Goal: Task Accomplishment & Management: Manage account settings

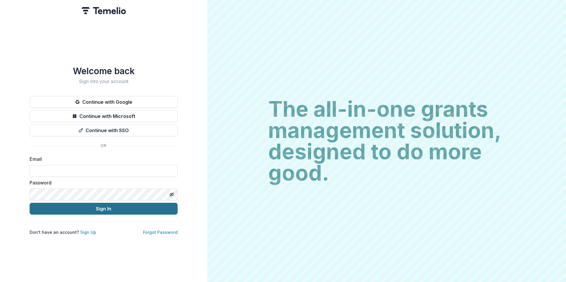
type input "**********"
click at [97, 206] on button "Sign In" at bounding box center [104, 209] width 148 height 12
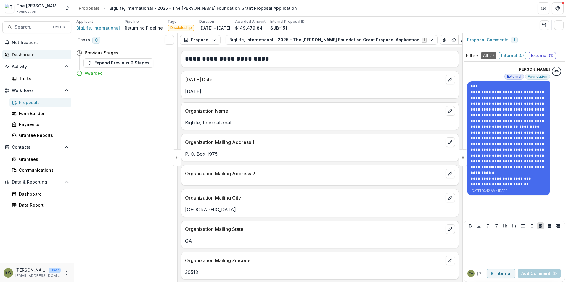
click at [29, 54] on div "Dashboard" at bounding box center [39, 54] width 55 height 6
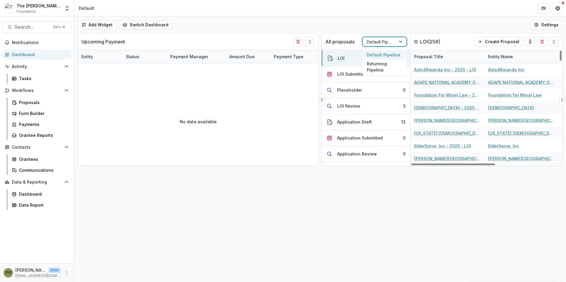
click at [371, 39] on div at bounding box center [378, 41] width 25 height 7
click at [374, 64] on div "Returning Pipeline" at bounding box center [384, 66] width 41 height 15
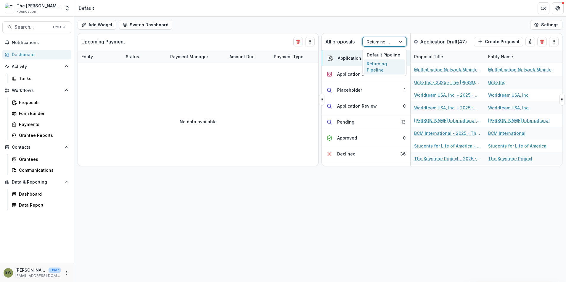
click at [371, 44] on div at bounding box center [378, 41] width 25 height 7
click at [374, 54] on div "Default Pipeline" at bounding box center [384, 54] width 41 height 9
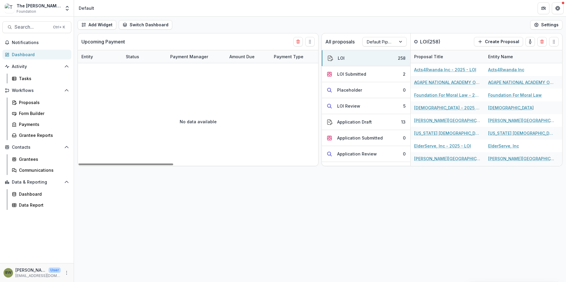
drag, startPoint x: 277, startPoint y: 233, endPoint x: 306, endPoint y: 295, distance: 68.8
click at [306, 282] on html "Skip to content The Bolick Foundation Foundation Team Settings Admin Settings D…" at bounding box center [283, 141] width 566 height 282
click at [340, 264] on div "Add Widget Switch Dashboard Default New Dashboard Settings Upcoming Payment Ent…" at bounding box center [320, 150] width 492 height 266
click at [346, 107] on div "LOI Review" at bounding box center [348, 106] width 23 height 6
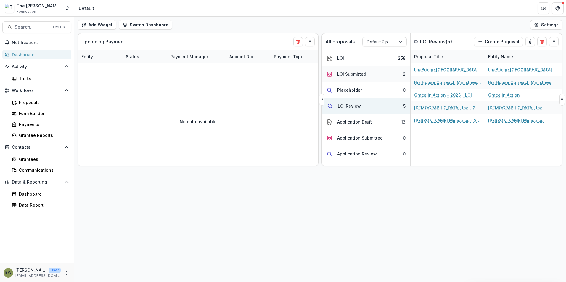
click at [352, 73] on div "LOI Submitted" at bounding box center [351, 74] width 29 height 6
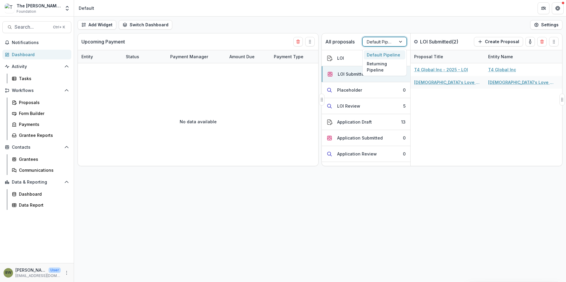
click at [377, 44] on div at bounding box center [378, 41] width 25 height 7
click at [376, 67] on div "Returning Pipeline" at bounding box center [384, 66] width 41 height 15
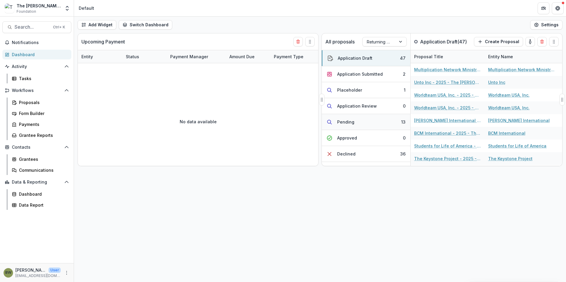
click at [349, 123] on div "Pending" at bounding box center [345, 122] width 17 height 6
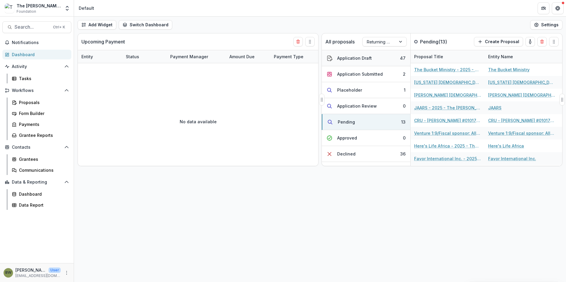
click at [363, 58] on div "Application Draft" at bounding box center [354, 58] width 35 height 6
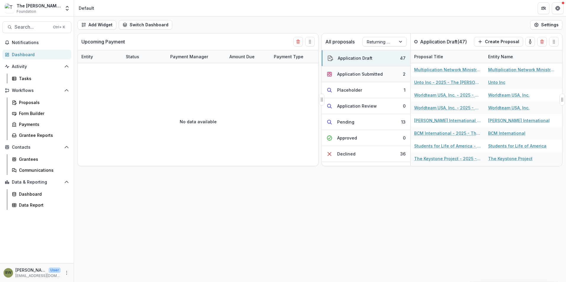
click at [369, 74] on div "Application Submitted" at bounding box center [360, 74] width 46 height 6
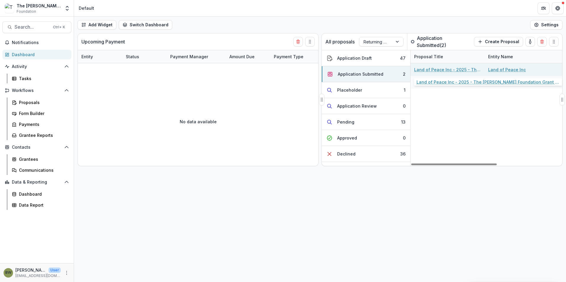
click at [421, 71] on link "Land of Peace Inc - 2025 - The Bolick Foundation Grant Proposal Application" at bounding box center [447, 70] width 67 height 6
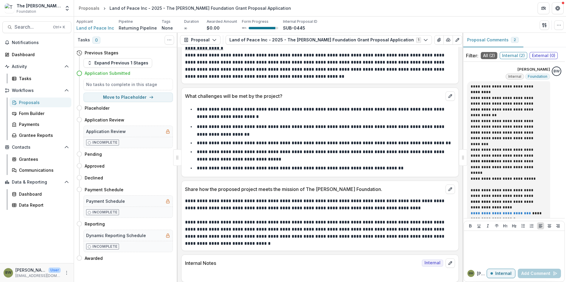
scroll to position [1194, 0]
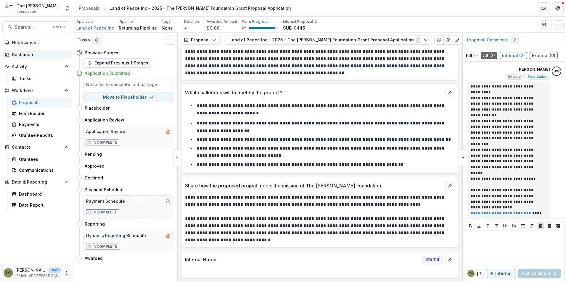
click at [14, 53] on div "Dashboard" at bounding box center [39, 54] width 55 height 6
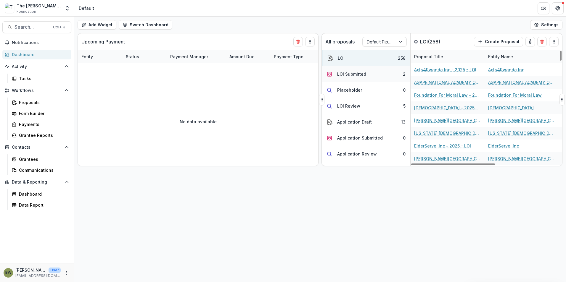
click at [361, 71] on div "LOI Submitted" at bounding box center [351, 74] width 29 height 6
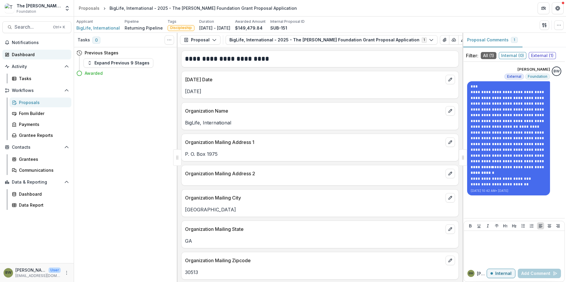
click at [16, 54] on div "Dashboard" at bounding box center [39, 54] width 55 height 6
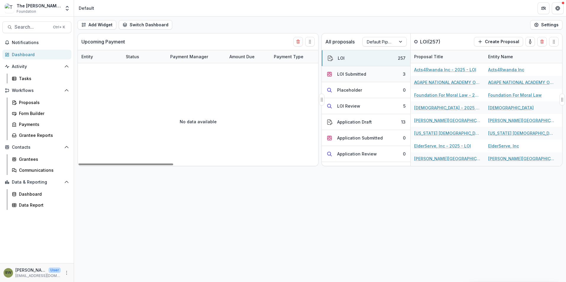
click at [356, 73] on div "LOI Submitted" at bounding box center [351, 74] width 29 height 6
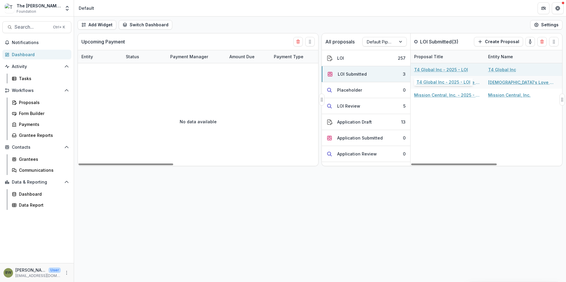
click at [440, 70] on link "T4 Global Inc - 2025 - LOI" at bounding box center [441, 70] width 54 height 6
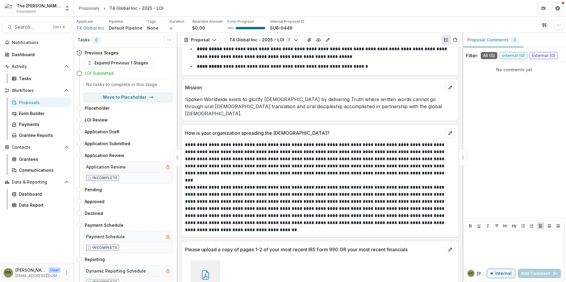
scroll to position [907, 0]
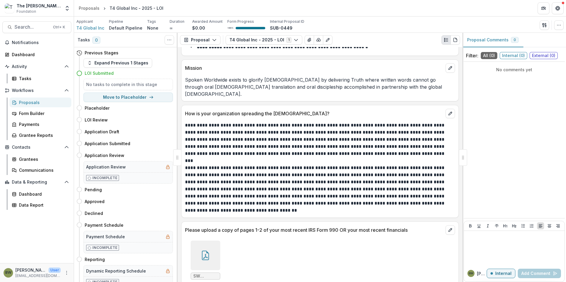
click at [201, 251] on icon at bounding box center [205, 255] width 9 height 9
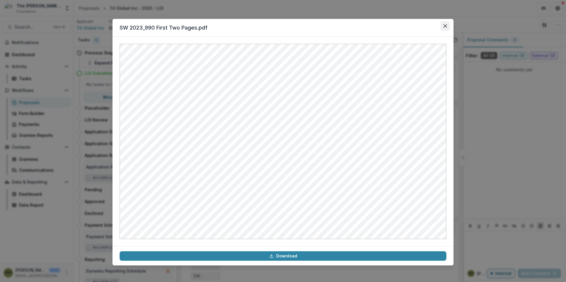
click at [445, 26] on icon "Close" at bounding box center [445, 26] width 4 height 4
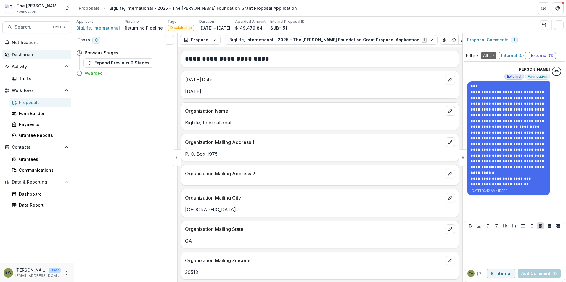
click at [23, 51] on div "Dashboard" at bounding box center [39, 54] width 55 height 6
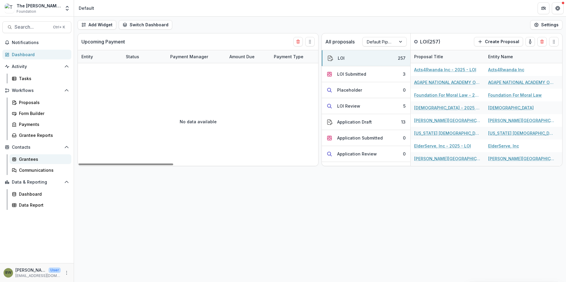
click at [22, 158] on div "Grantees" at bounding box center [43, 159] width 48 height 6
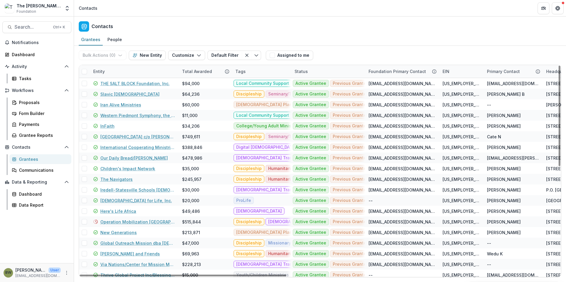
click at [99, 71] on div "Entity" at bounding box center [99, 71] width 19 height 6
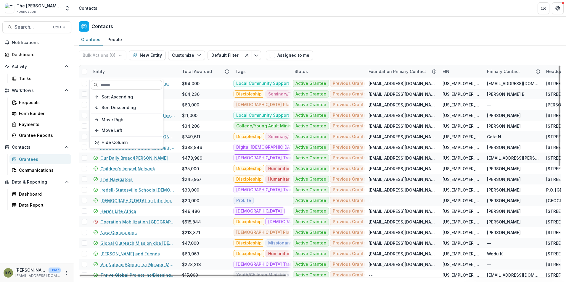
click at [99, 71] on div "Entity" at bounding box center [99, 71] width 19 height 6
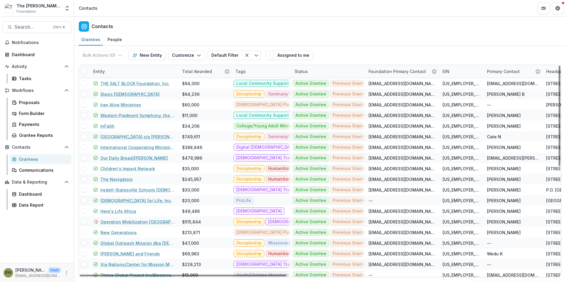
click at [99, 71] on div "Entity" at bounding box center [99, 71] width 19 height 6
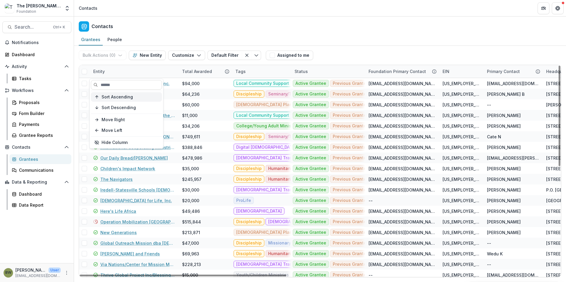
click at [113, 97] on span "Sort Ascending" at bounding box center [116, 97] width 31 height 5
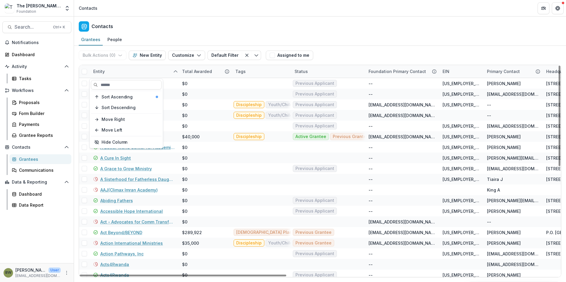
click at [385, 34] on div "Grantees People" at bounding box center [320, 40] width 492 height 12
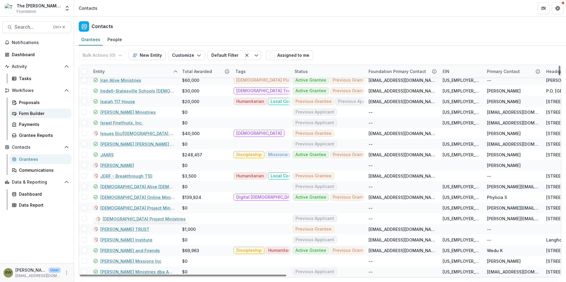
scroll to position [8284, 0]
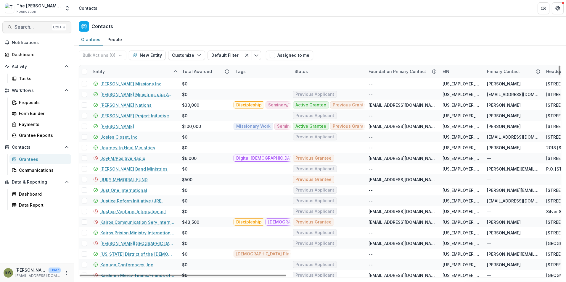
click at [25, 27] on span "Search..." at bounding box center [31, 27] width 35 height 6
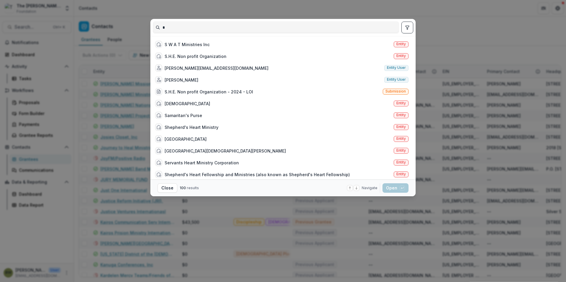
type input "*"
click at [335, 12] on div "* S W A T Ministries Inc Entity S.H.E. Non profit Organization Entity s.preus@l…" at bounding box center [283, 141] width 566 height 282
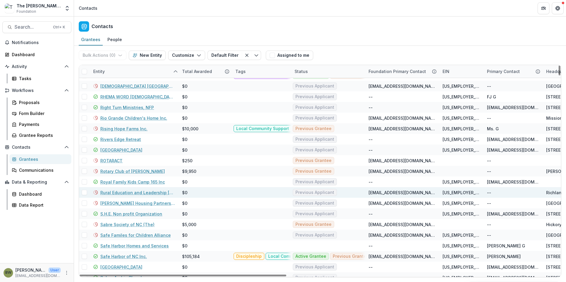
scroll to position [13136, 0]
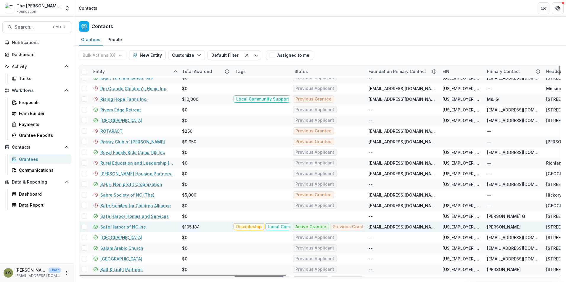
click at [85, 228] on span at bounding box center [84, 226] width 5 height 5
click at [269, 57] on span "button" at bounding box center [270, 55] width 5 height 5
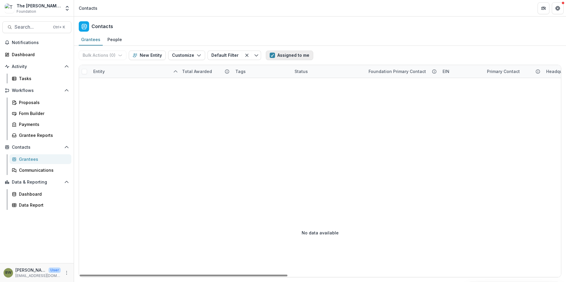
scroll to position [0, 0]
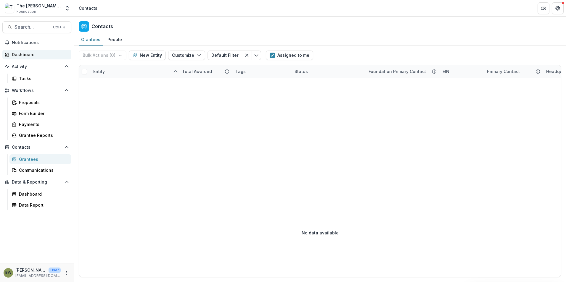
click at [21, 56] on div "Dashboard" at bounding box center [39, 54] width 55 height 6
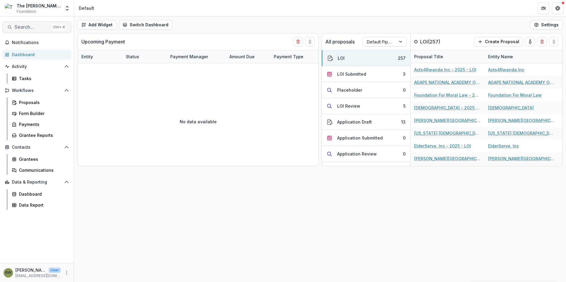
click at [21, 25] on span "Search..." at bounding box center [31, 27] width 35 height 6
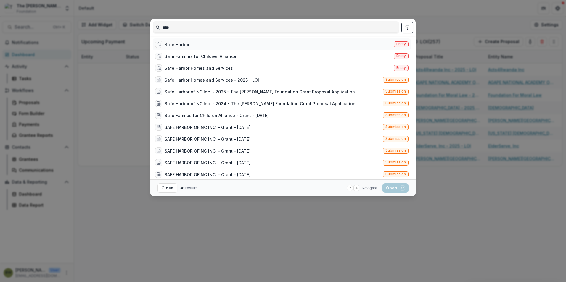
type input "****"
click at [188, 43] on div "Safe Harbor" at bounding box center [176, 44] width 25 height 6
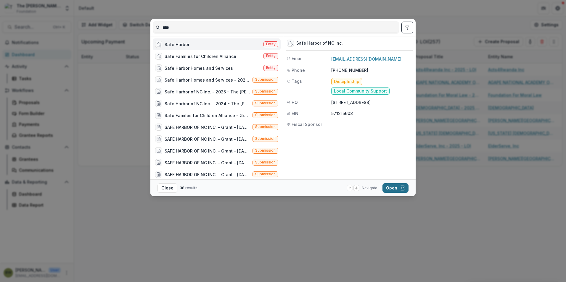
click at [396, 191] on button "Open with enter key" at bounding box center [395, 187] width 26 height 9
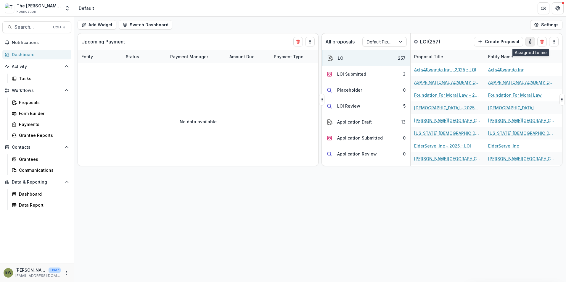
click at [529, 41] on icon "toggle-assigned-to-me" at bounding box center [529, 41] width 5 height 5
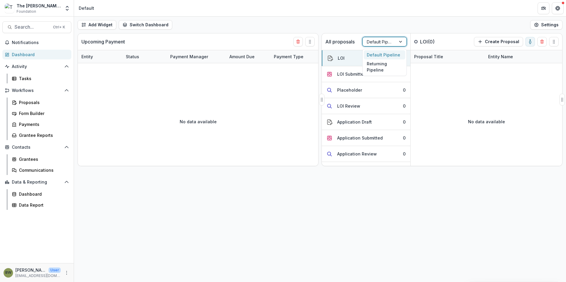
click at [387, 43] on div at bounding box center [378, 41] width 25 height 7
click at [384, 65] on div "Returning Pipeline" at bounding box center [384, 66] width 41 height 15
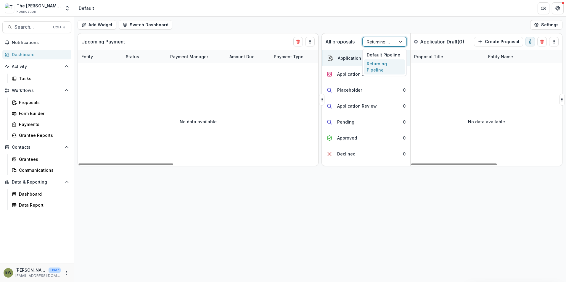
click at [395, 42] on div at bounding box center [400, 41] width 11 height 9
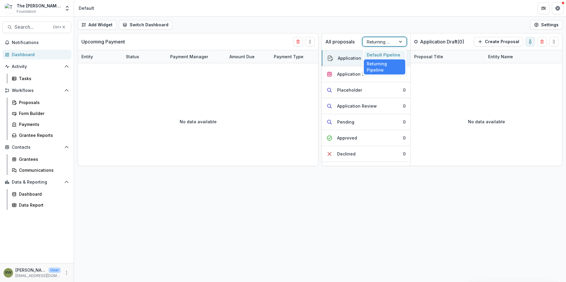
click at [386, 54] on div "Default Pipeline" at bounding box center [384, 54] width 41 height 9
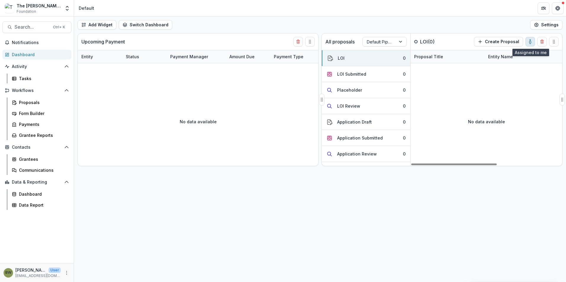
click at [529, 43] on icon "toggle-assigned-to-me" at bounding box center [530, 42] width 2 height 3
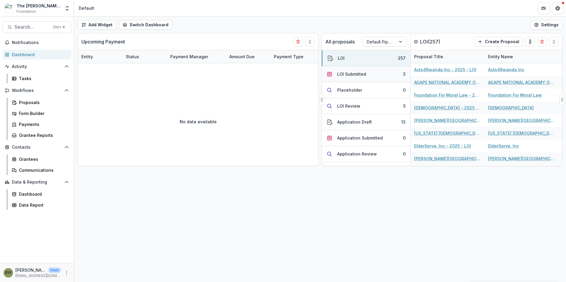
click at [348, 74] on div "LOI Submitted" at bounding box center [351, 74] width 29 height 6
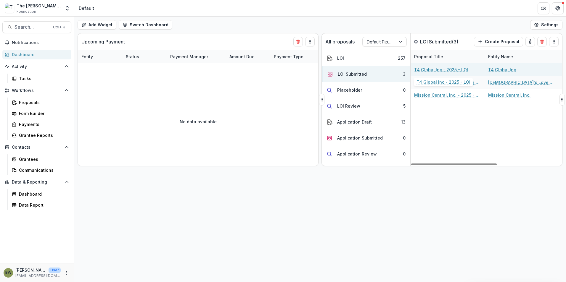
click at [433, 70] on link "T4 Global Inc - 2025 - LOI" at bounding box center [441, 70] width 54 height 6
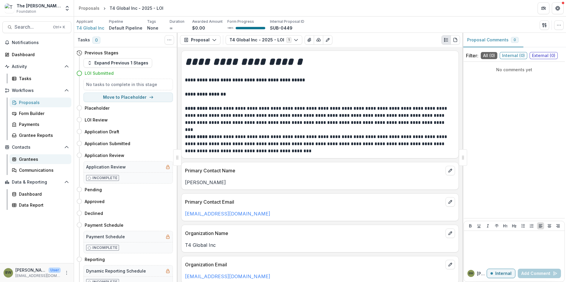
click at [22, 159] on div "Grantees" at bounding box center [43, 159] width 48 height 6
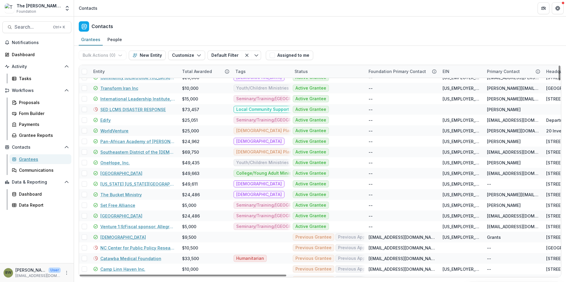
scroll to position [2771, 0]
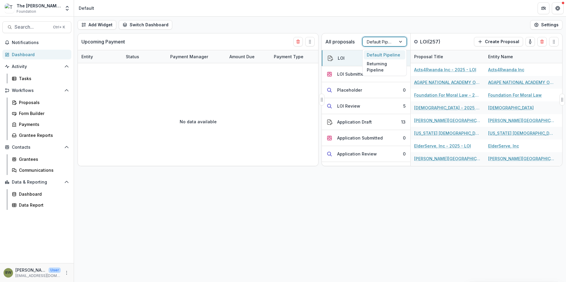
click at [382, 40] on div at bounding box center [378, 41] width 25 height 7
click at [382, 69] on div "Returning Pipeline" at bounding box center [384, 66] width 41 height 15
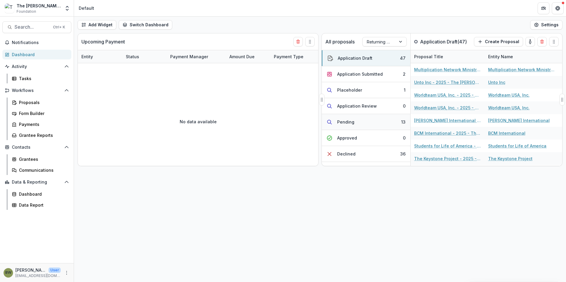
click at [355, 122] on button "Pending 13" at bounding box center [366, 122] width 88 height 16
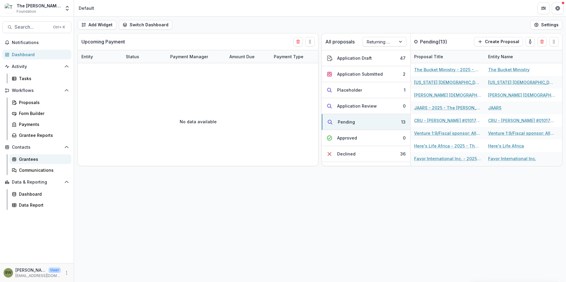
click at [28, 159] on div "Grantees" at bounding box center [43, 159] width 48 height 6
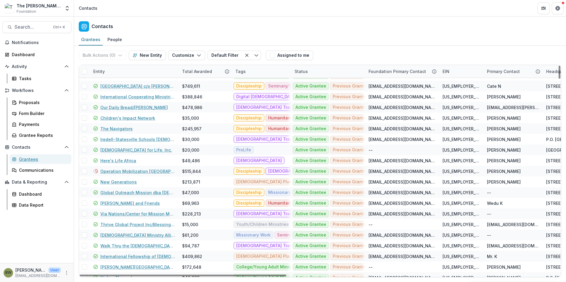
scroll to position [30, 0]
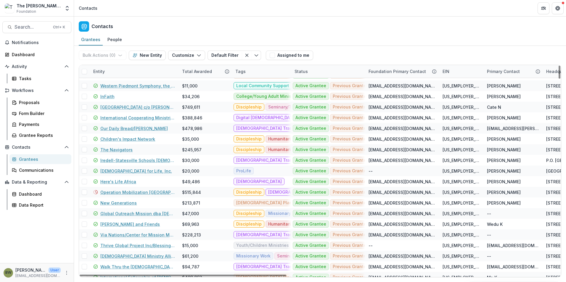
click at [98, 72] on div "Entity" at bounding box center [99, 71] width 19 height 6
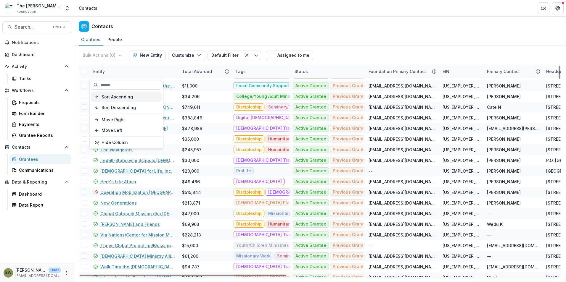
click at [106, 94] on button "Sort Ascending" at bounding box center [126, 96] width 71 height 9
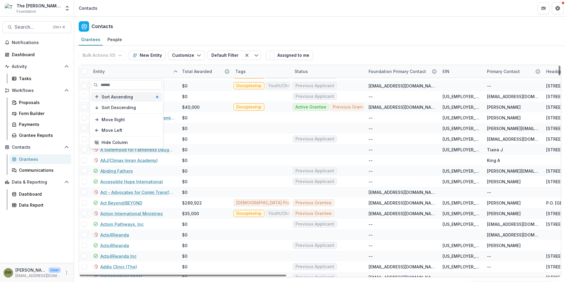
scroll to position [13, 0]
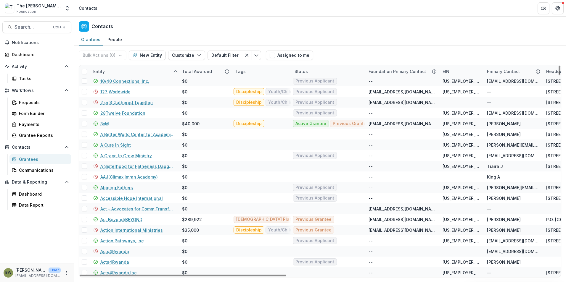
click at [282, 28] on div "Contacts" at bounding box center [320, 25] width 492 height 17
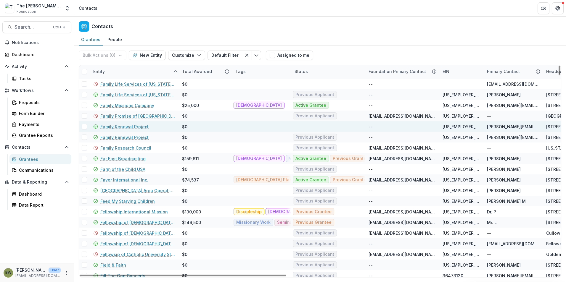
scroll to position [5117, 0]
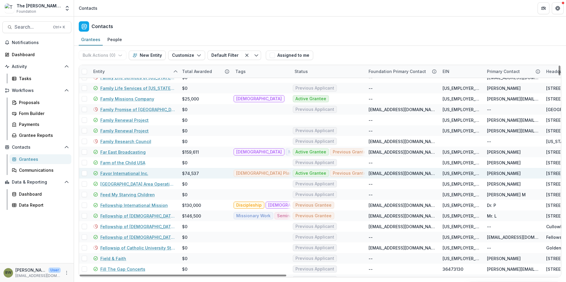
click at [84, 174] on span at bounding box center [84, 173] width 5 height 5
click at [271, 57] on span "button" at bounding box center [270, 55] width 5 height 5
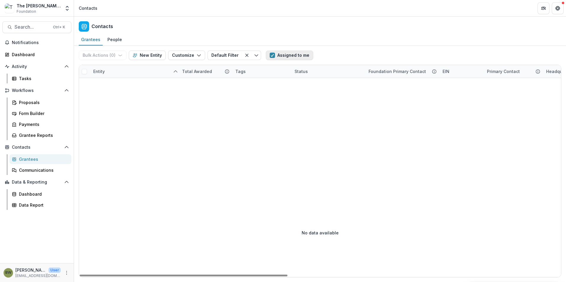
scroll to position [0, 0]
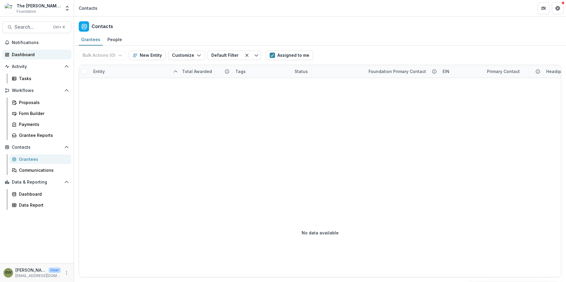
click at [17, 52] on div "Dashboard" at bounding box center [39, 54] width 55 height 6
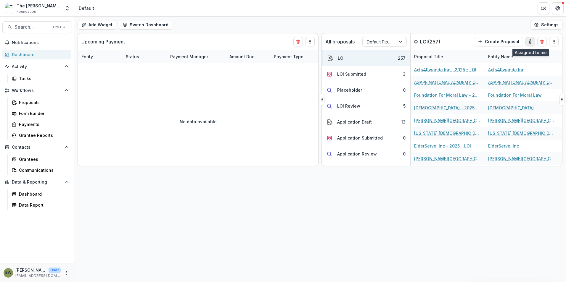
click at [530, 43] on icon "toggle-assigned-to-me" at bounding box center [529, 41] width 5 height 5
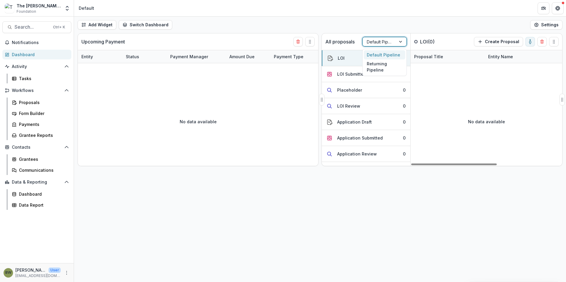
click at [385, 44] on div at bounding box center [378, 41] width 25 height 7
click at [380, 67] on div "Returning Pipeline" at bounding box center [384, 66] width 41 height 15
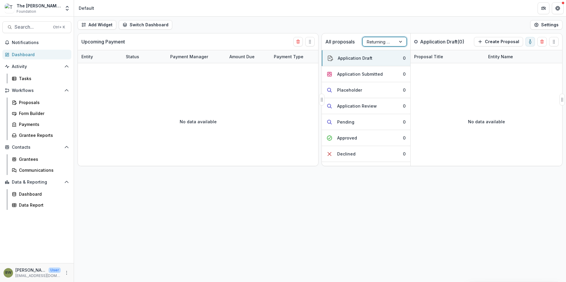
click at [400, 45] on div at bounding box center [400, 41] width 11 height 9
click at [393, 54] on div "Default Pipeline" at bounding box center [384, 54] width 41 height 9
click at [401, 41] on div at bounding box center [400, 41] width 11 height 9
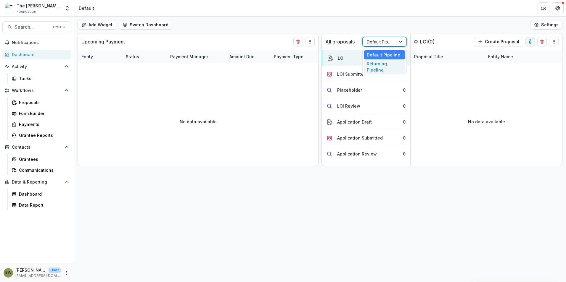
click at [379, 67] on div "Returning Pipeline" at bounding box center [384, 66] width 41 height 15
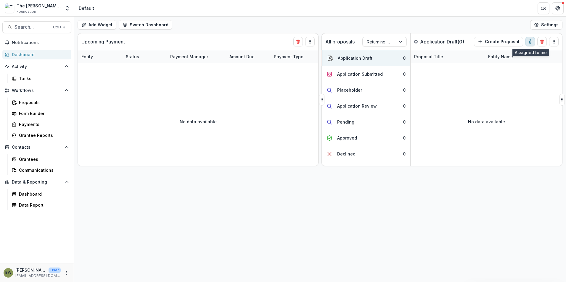
click at [530, 44] on icon "toggle-assigned-to-me" at bounding box center [530, 42] width 2 height 3
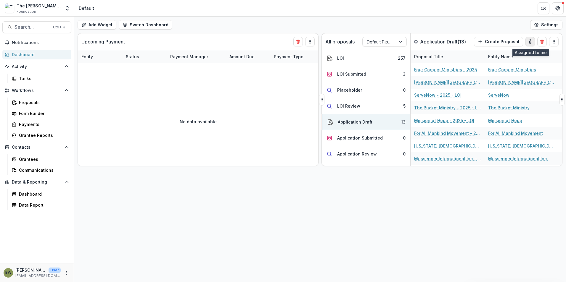
click at [529, 41] on icon "toggle-assigned-to-me" at bounding box center [529, 41] width 5 height 5
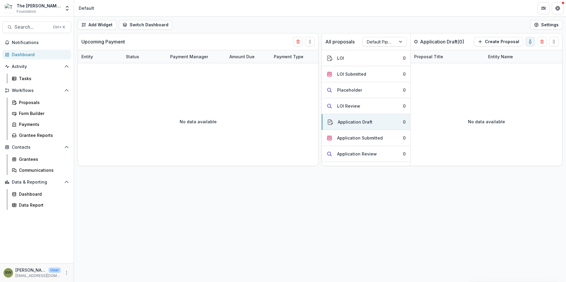
click at [24, 56] on div "Dashboard" at bounding box center [39, 54] width 55 height 6
click at [530, 41] on icon "toggle-assigned-to-me" at bounding box center [530, 42] width 2 height 3
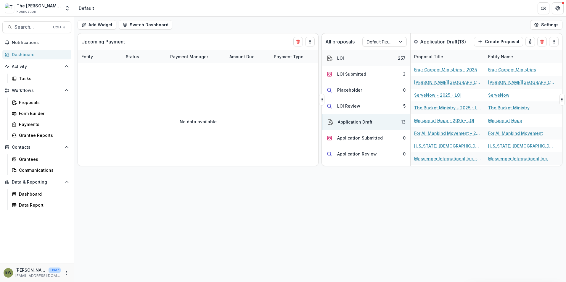
click at [342, 59] on div "LOI" at bounding box center [340, 58] width 7 height 6
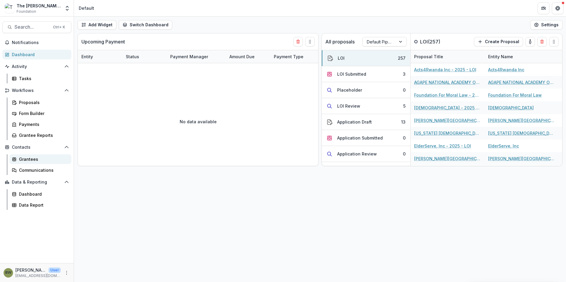
click at [22, 159] on div "Grantees" at bounding box center [43, 159] width 48 height 6
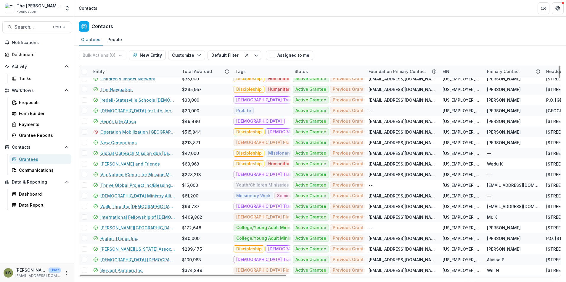
scroll to position [89, 0]
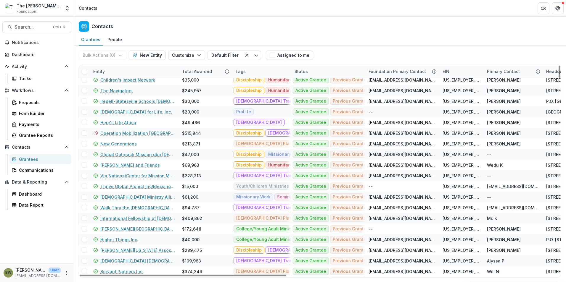
click at [82, 69] on label at bounding box center [84, 71] width 5 height 5
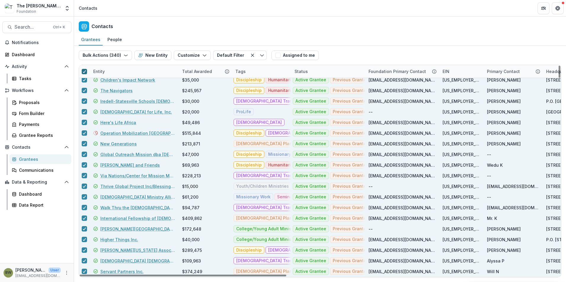
click at [85, 72] on icon at bounding box center [85, 71] width 4 height 3
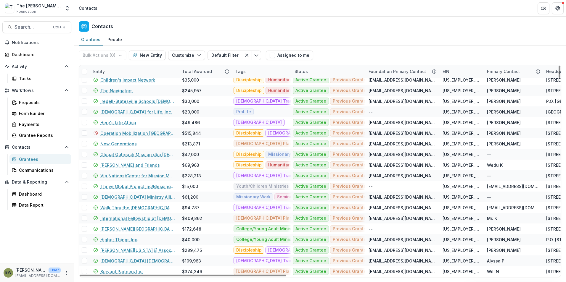
click at [99, 72] on div "Entity" at bounding box center [99, 71] width 19 height 6
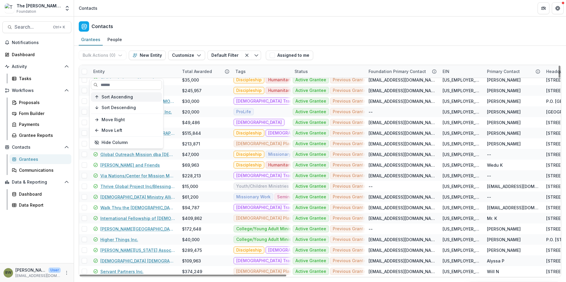
click at [111, 99] on span "Sort Ascending" at bounding box center [116, 97] width 31 height 5
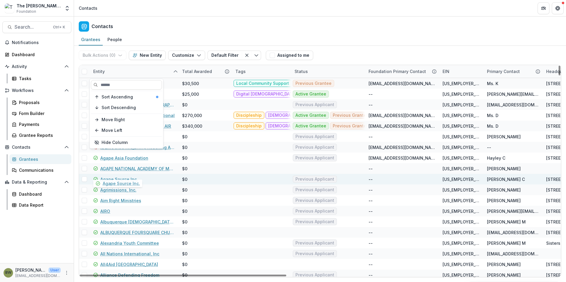
scroll to position [457, 0]
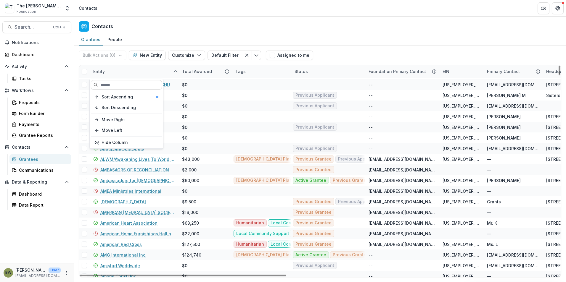
click at [350, 19] on div "Contacts" at bounding box center [320, 25] width 492 height 17
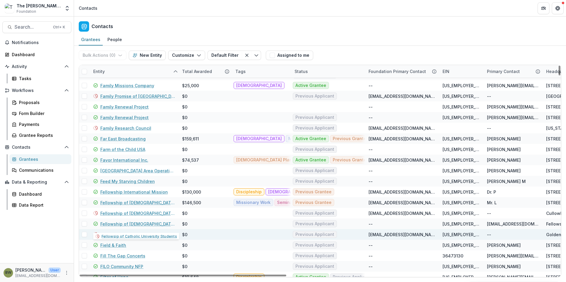
scroll to position [5130, 0]
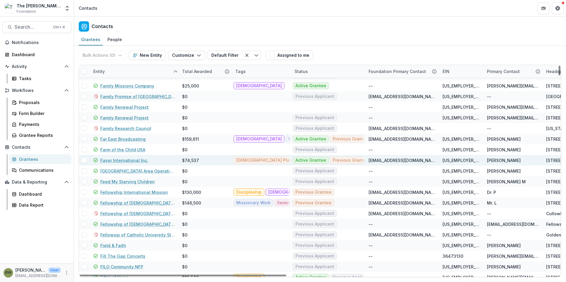
click at [84, 161] on span at bounding box center [84, 160] width 5 height 5
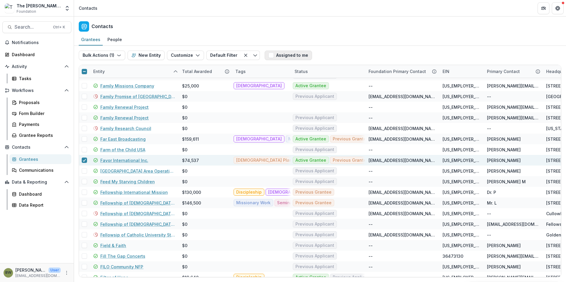
click at [269, 56] on span "button" at bounding box center [270, 55] width 5 height 5
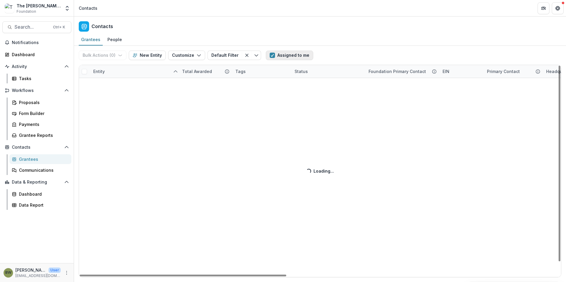
scroll to position [0, 0]
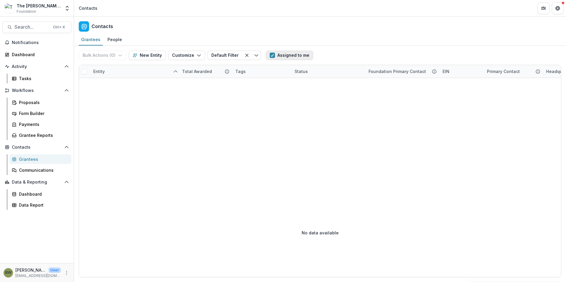
click at [269, 56] on span "button" at bounding box center [271, 55] width 5 height 5
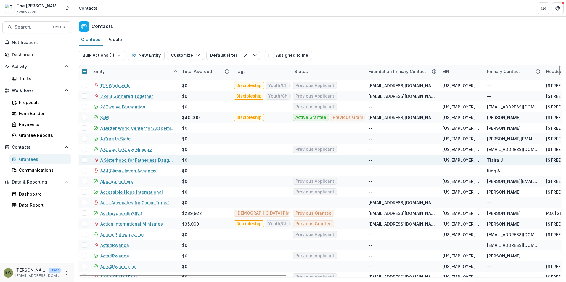
scroll to position [30, 0]
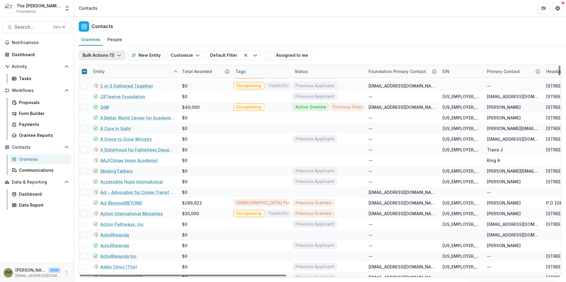
click at [117, 54] on icon "button" at bounding box center [119, 55] width 5 height 5
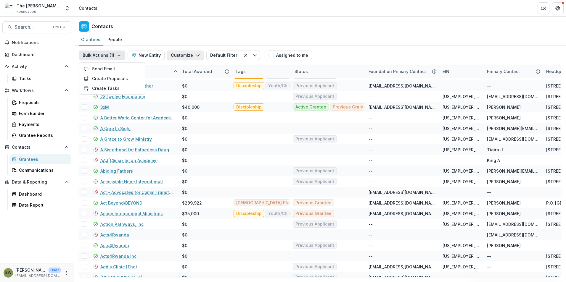
click at [196, 54] on icon "button" at bounding box center [197, 55] width 5 height 5
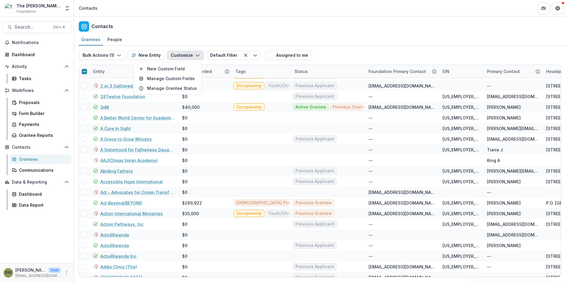
click at [196, 54] on icon "button" at bounding box center [197, 55] width 5 height 5
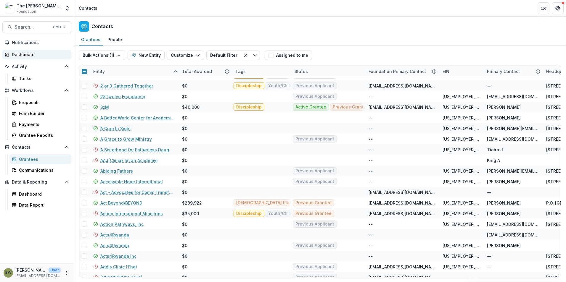
click at [28, 57] on div "Dashboard" at bounding box center [39, 54] width 55 height 6
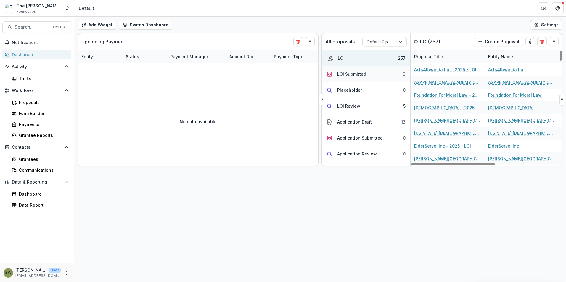
click at [355, 75] on div "LOI Submitted" at bounding box center [351, 74] width 29 height 6
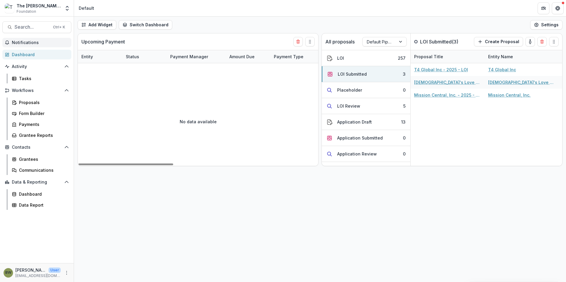
click at [27, 45] on span "Notifications" at bounding box center [40, 42] width 57 height 5
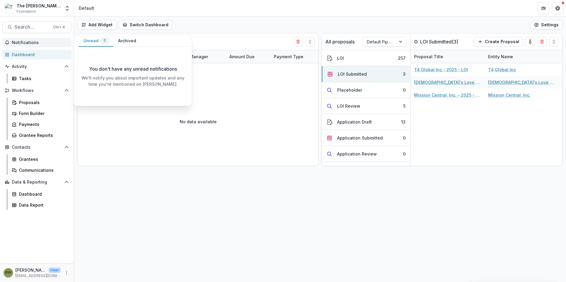
click at [183, 13] on header "Default" at bounding box center [320, 8] width 492 height 16
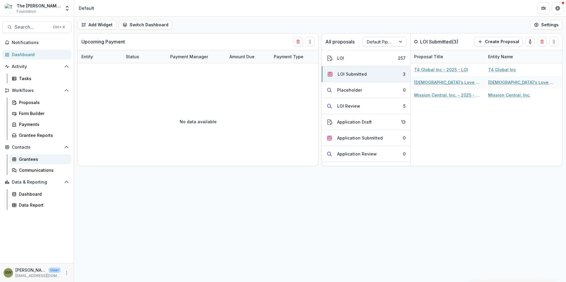
click at [31, 161] on div "Grantees" at bounding box center [43, 159] width 48 height 6
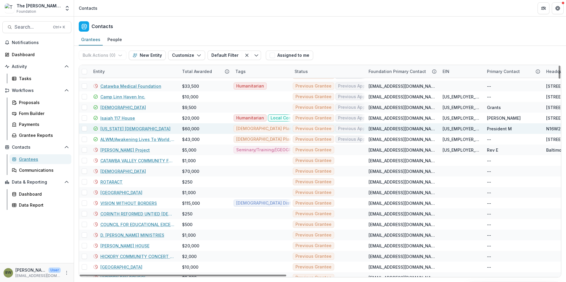
scroll to position [2629, 0]
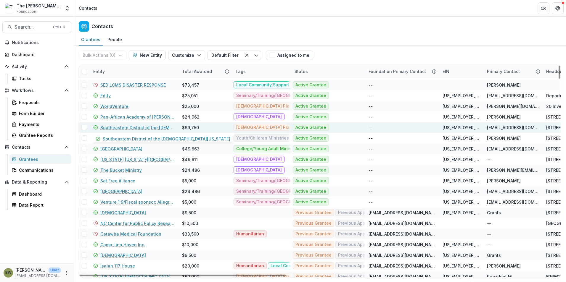
click at [125, 127] on link "Southeastern District of the Lutheran Church-Missouri Synod" at bounding box center [137, 128] width 75 height 6
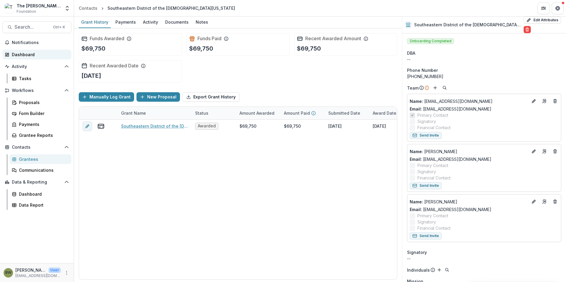
click at [27, 53] on div "Dashboard" at bounding box center [39, 54] width 55 height 6
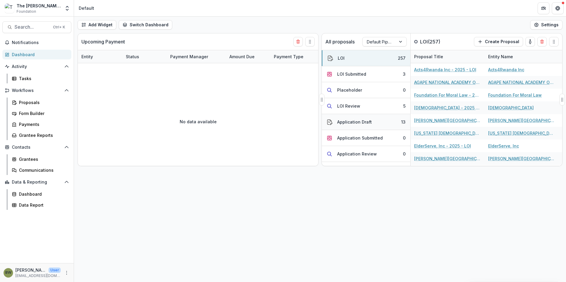
click at [357, 123] on div "Application Draft" at bounding box center [354, 122] width 35 height 6
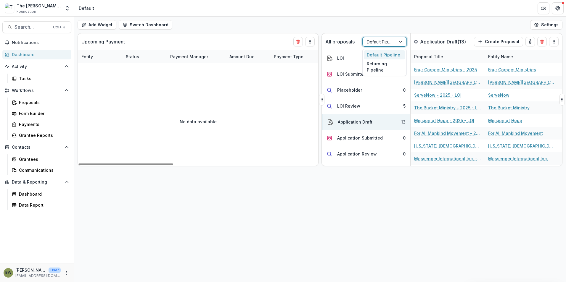
click at [393, 43] on div "Default Pipeline" at bounding box center [378, 42] width 33 height 9
click at [391, 66] on div "Returning Pipeline" at bounding box center [384, 66] width 41 height 15
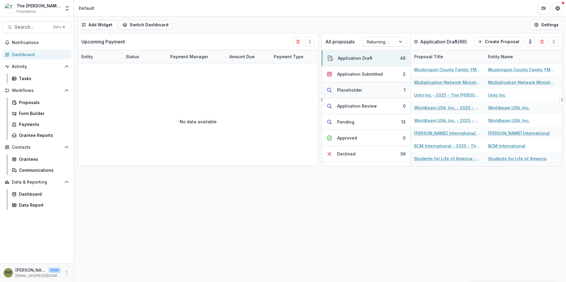
click at [350, 92] on div "Placeholder" at bounding box center [349, 90] width 25 height 6
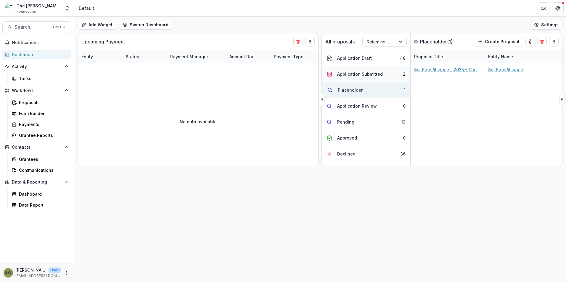
click at [352, 72] on div "Application Submitted" at bounding box center [360, 74] width 46 height 6
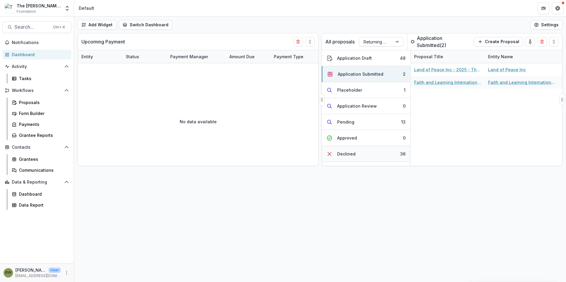
click at [343, 155] on div "Declined" at bounding box center [346, 154] width 18 height 6
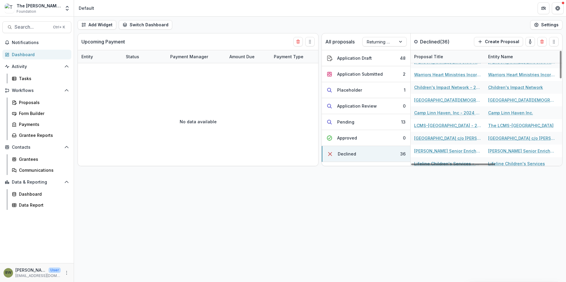
scroll to position [355, 0]
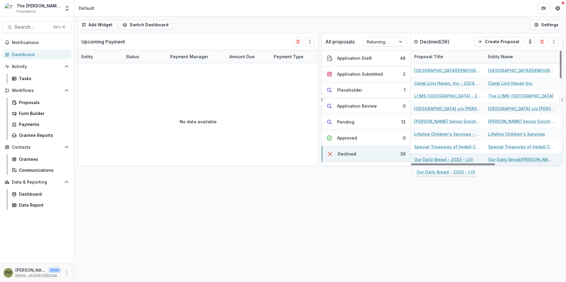
click at [440, 160] on link "Our Daily Bread - 2023 - LOI" at bounding box center [443, 159] width 59 height 6
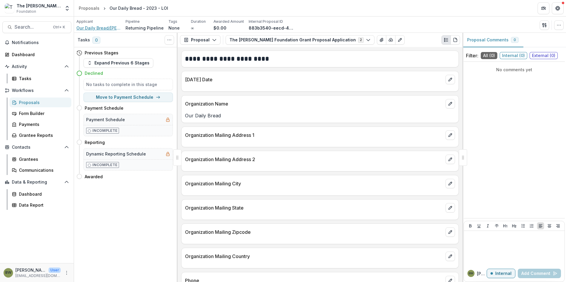
click at [95, 27] on span "Our Daily Bread/RBC Ministries" at bounding box center [98, 28] width 44 height 6
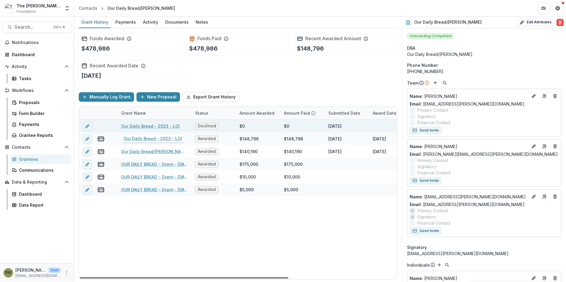
click at [146, 127] on link "Our Daily Bread - 2023 - LOI" at bounding box center [150, 126] width 59 height 6
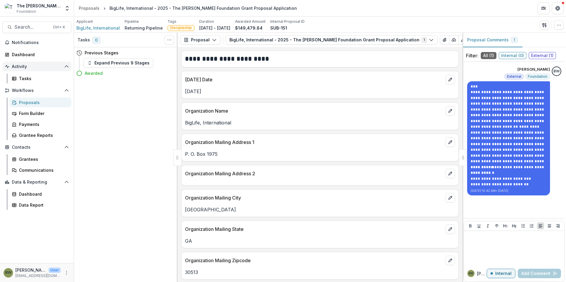
click at [13, 66] on span "Activity" at bounding box center [37, 66] width 50 height 5
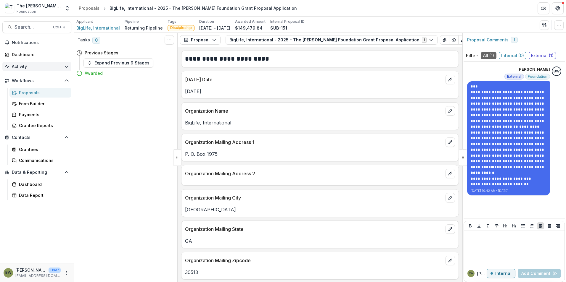
click at [12, 64] on span "Activity" at bounding box center [37, 66] width 50 height 5
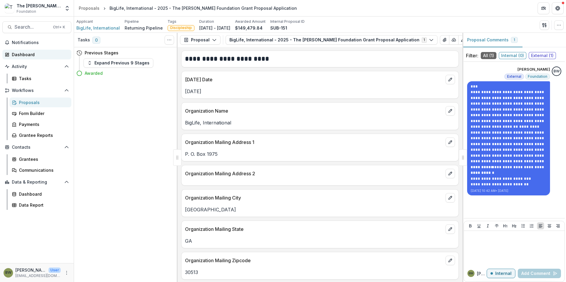
click at [23, 54] on div "Dashboard" at bounding box center [39, 54] width 55 height 6
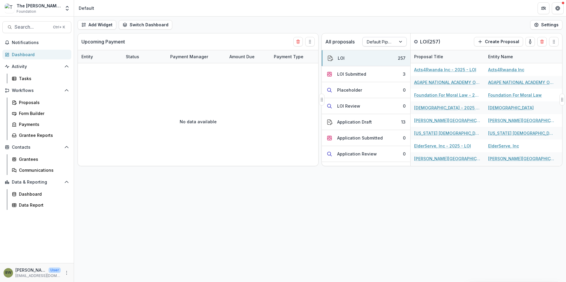
click at [369, 44] on div at bounding box center [378, 41] width 25 height 7
click at [376, 70] on div "Returning Pipeline" at bounding box center [384, 66] width 41 height 15
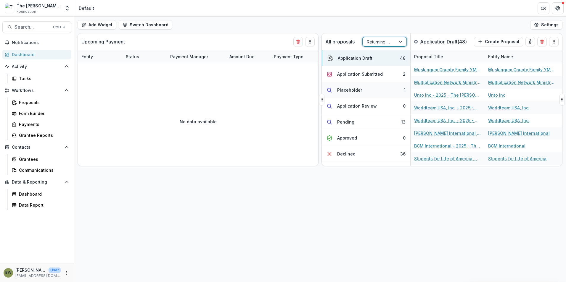
click at [354, 91] on div "Placeholder" at bounding box center [349, 90] width 25 height 6
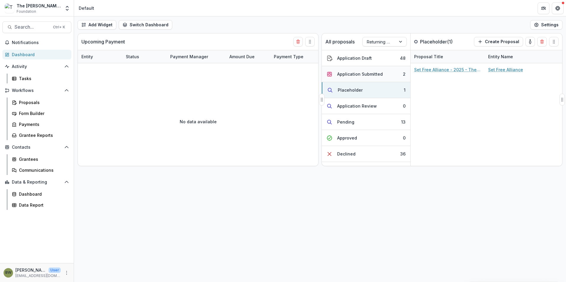
click at [354, 75] on div "Application Submitted" at bounding box center [360, 74] width 46 height 6
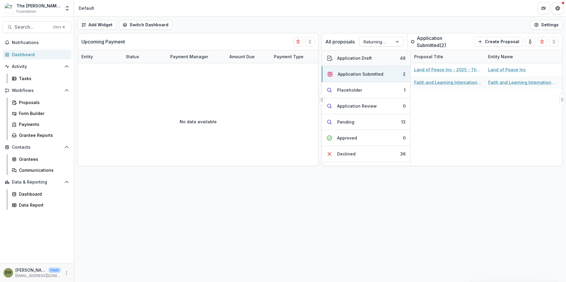
click at [368, 57] on div "Application Draft" at bounding box center [354, 58] width 35 height 6
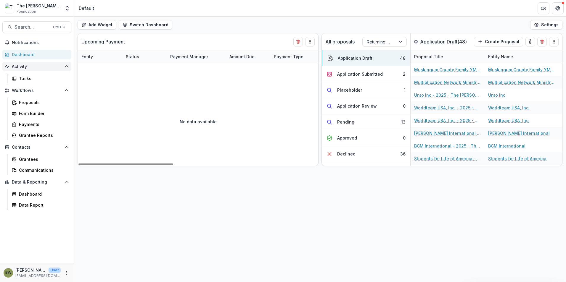
click at [23, 67] on span "Activity" at bounding box center [37, 66] width 50 height 5
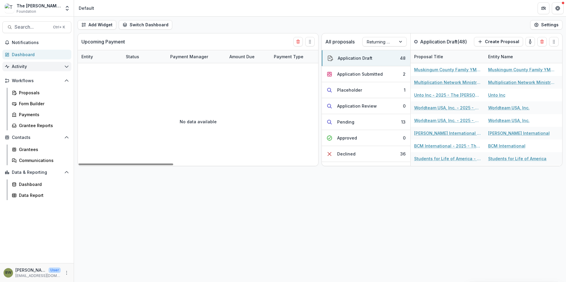
click at [66, 68] on icon "Open Activity" at bounding box center [66, 66] width 5 height 5
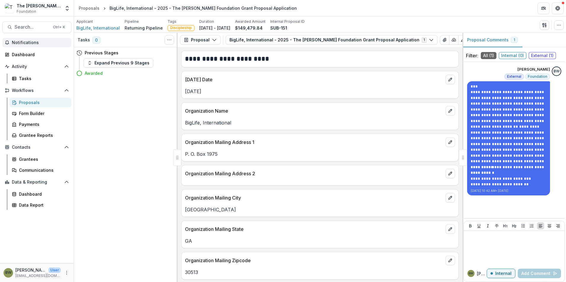
click at [17, 41] on span "Notifications" at bounding box center [40, 42] width 57 height 5
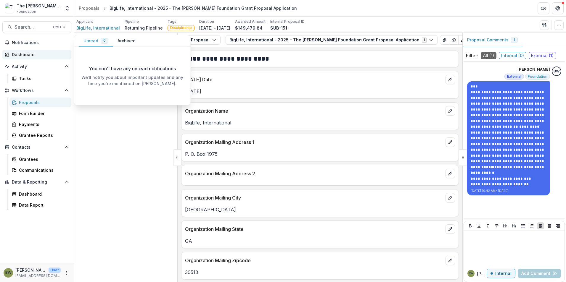
click at [19, 54] on div "Dashboard" at bounding box center [39, 54] width 55 height 6
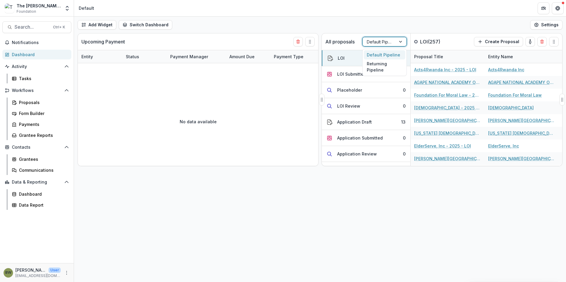
click at [401, 39] on div at bounding box center [400, 41] width 11 height 9
click at [392, 64] on div "Returning Pipeline" at bounding box center [384, 66] width 41 height 15
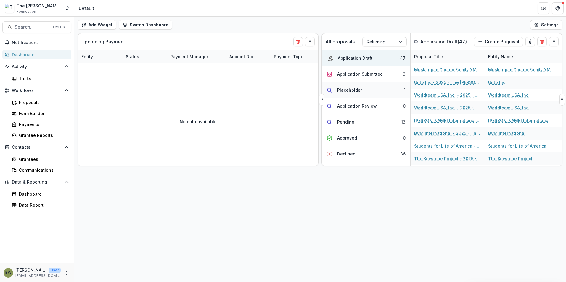
click at [360, 91] on div "Placeholder" at bounding box center [349, 90] width 25 height 6
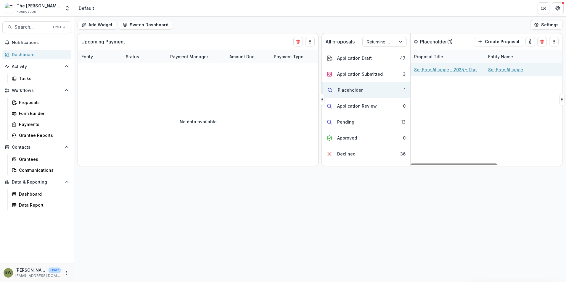
click at [435, 69] on link "Set Free Alliance - 2025 - The [PERSON_NAME] Foundation Grant Proposal Applicat…" at bounding box center [447, 70] width 67 height 6
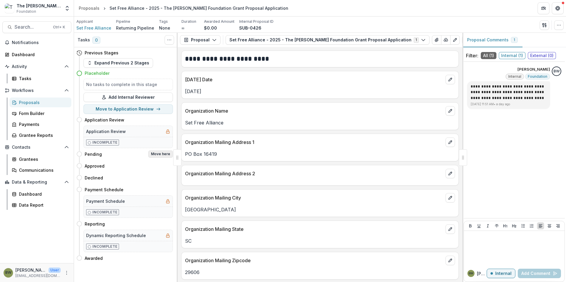
click at [158, 153] on button "Move here" at bounding box center [160, 154] width 25 height 7
select select "*******"
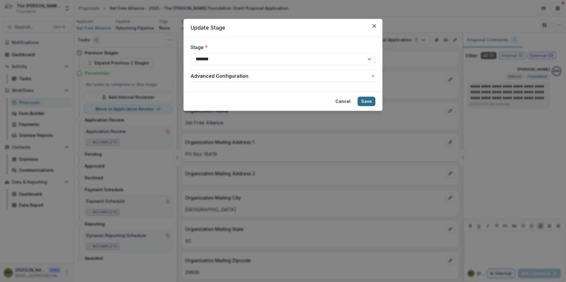
click at [368, 106] on button "Save" at bounding box center [366, 101] width 18 height 9
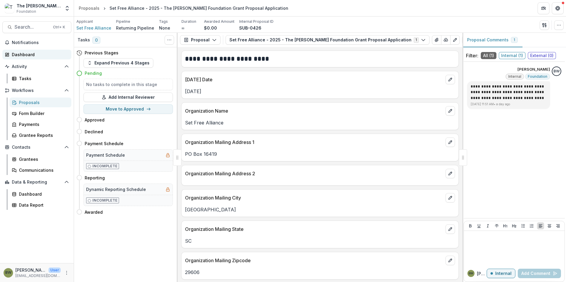
click at [27, 57] on div "Dashboard" at bounding box center [39, 54] width 55 height 6
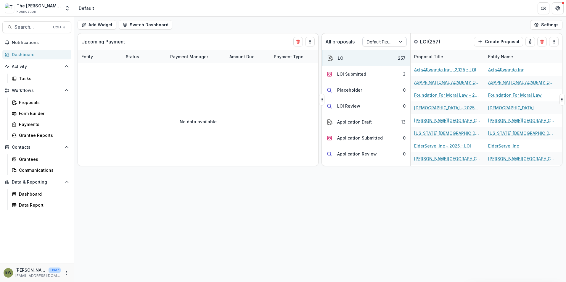
click at [374, 43] on div at bounding box center [378, 41] width 25 height 7
click at [377, 70] on div "Returning Pipeline" at bounding box center [384, 66] width 41 height 15
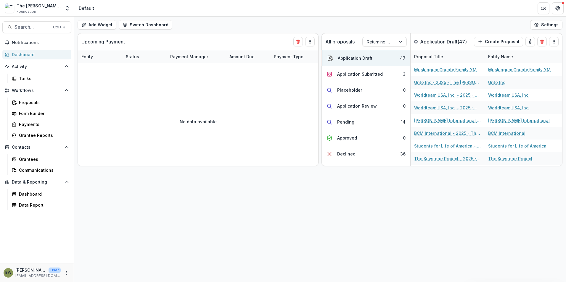
click at [24, 53] on div "Dashboard" at bounding box center [39, 54] width 55 height 6
click at [369, 73] on div "Application Submitted" at bounding box center [360, 74] width 46 height 6
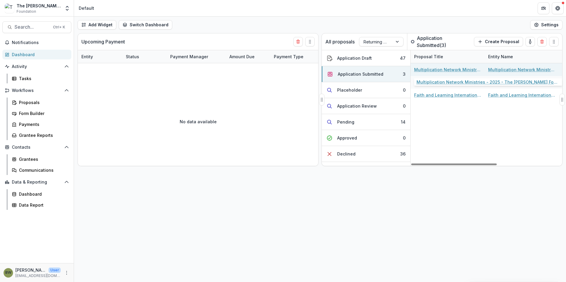
click at [449, 69] on link "Multiplication Network Ministries - 2025 - The Bolick Foundation Grant Proposal…" at bounding box center [447, 70] width 67 height 6
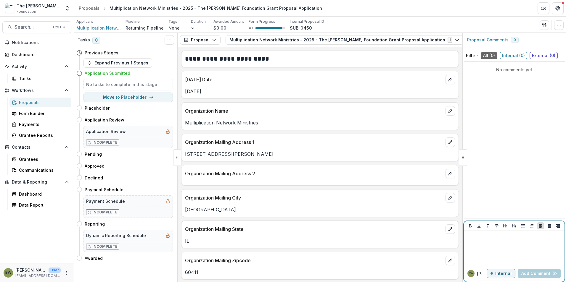
click at [487, 243] on div at bounding box center [514, 248] width 96 height 30
click at [104, 26] on span "Multiplication Network Ministries" at bounding box center [98, 28] width 44 height 6
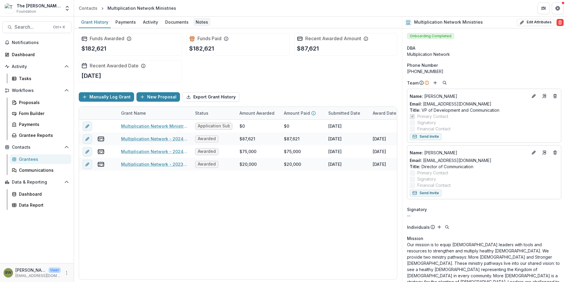
click at [193, 22] on div "Notes" at bounding box center [201, 22] width 17 height 9
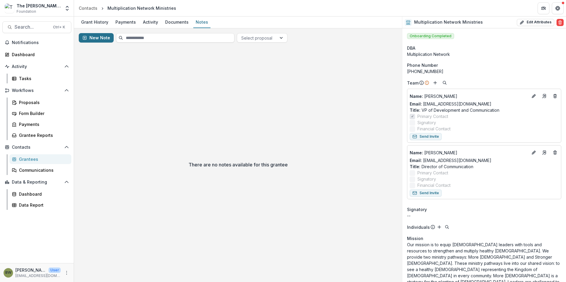
click at [99, 39] on button "New Note" at bounding box center [96, 37] width 35 height 9
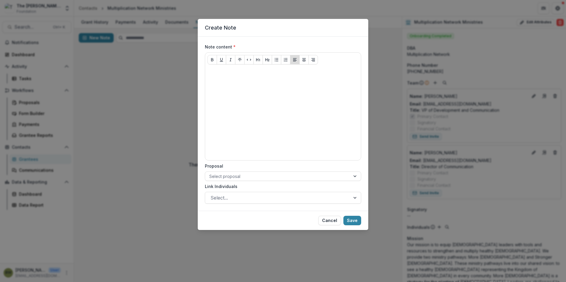
drag, startPoint x: 159, startPoint y: 74, endPoint x: 156, endPoint y: 65, distance: 8.8
click at [159, 72] on div "Create Note Note content * Proposal Select proposal Link Individuals Select... …" at bounding box center [283, 141] width 566 height 282
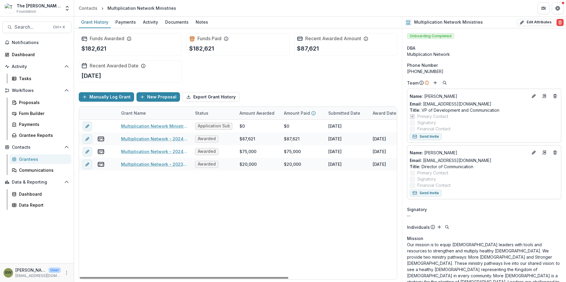
scroll to position [118, 0]
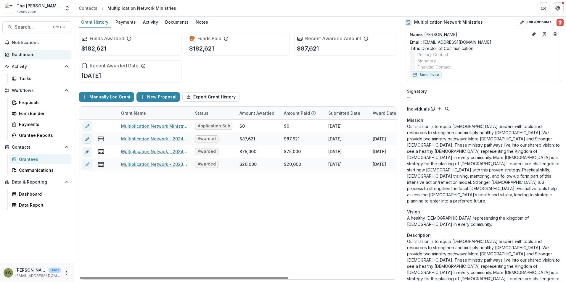
click at [19, 50] on link "Dashboard" at bounding box center [36, 55] width 69 height 10
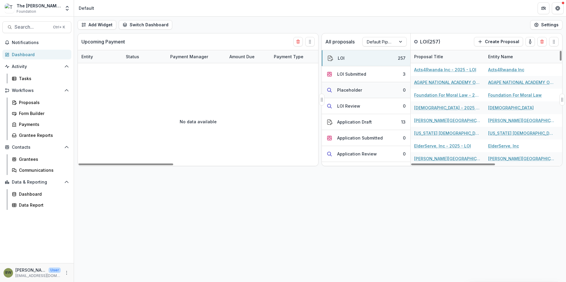
click at [348, 90] on div "Placeholder" at bounding box center [349, 90] width 25 height 6
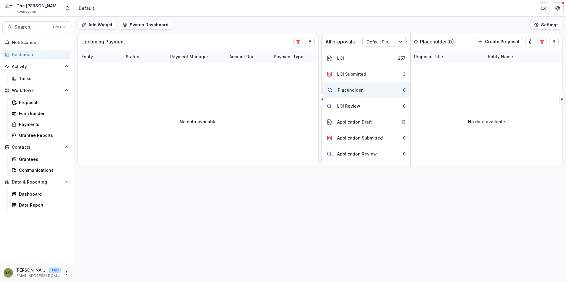
click at [386, 44] on div at bounding box center [378, 41] width 25 height 7
click at [378, 68] on div "Returning Pipeline" at bounding box center [384, 66] width 41 height 15
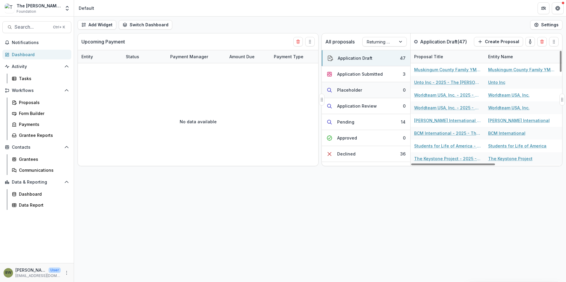
click at [348, 91] on div "Placeholder" at bounding box center [349, 90] width 25 height 6
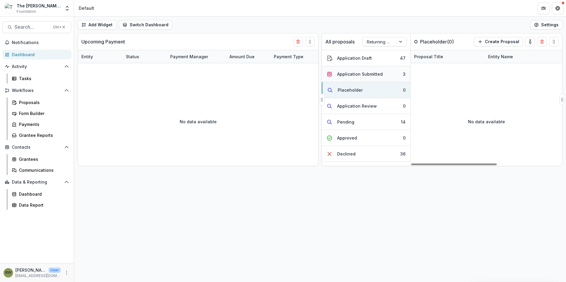
click at [362, 76] on div "Application Submitted" at bounding box center [360, 74] width 46 height 6
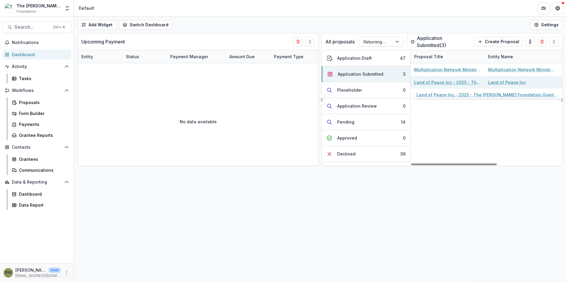
click at [438, 84] on link "Land of Peace Inc - 2025 - The Bolick Foundation Grant Proposal Application" at bounding box center [447, 82] width 67 height 6
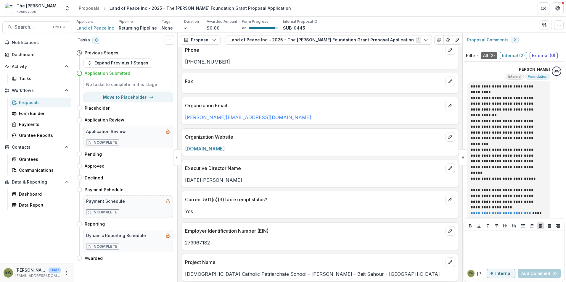
scroll to position [385, 0]
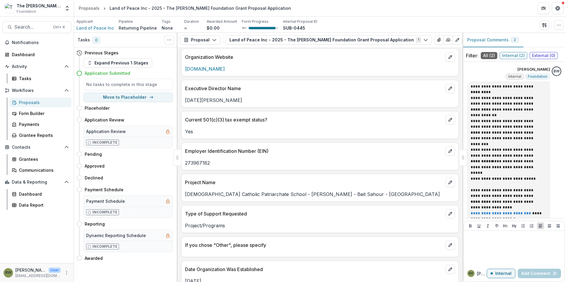
drag, startPoint x: 382, startPoint y: 230, endPoint x: 309, endPoint y: 156, distance: 104.2
click at [309, 156] on div "Employer Identification Number (EIN)" at bounding box center [319, 149] width 277 height 13
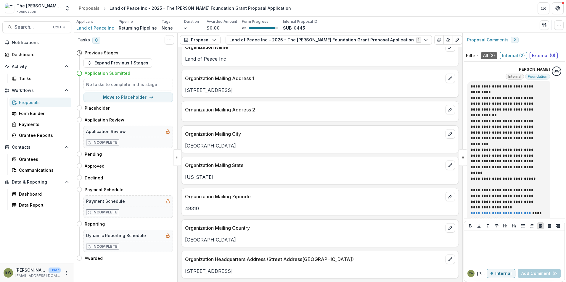
scroll to position [0, 0]
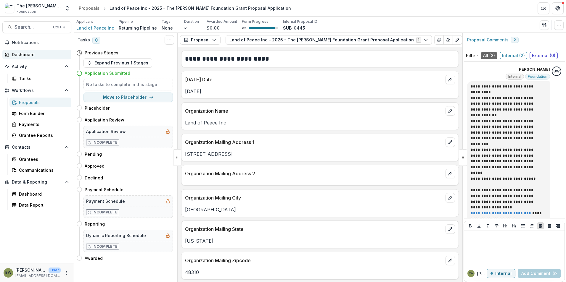
click at [20, 51] on div "Dashboard" at bounding box center [39, 54] width 55 height 6
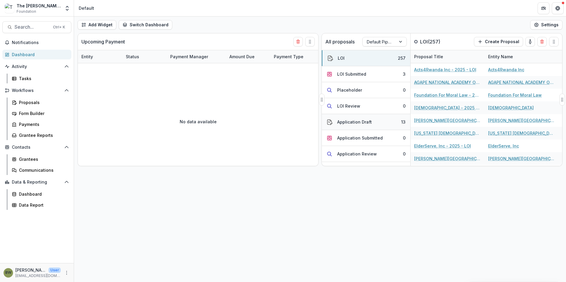
click at [344, 123] on div "Application Draft" at bounding box center [354, 122] width 35 height 6
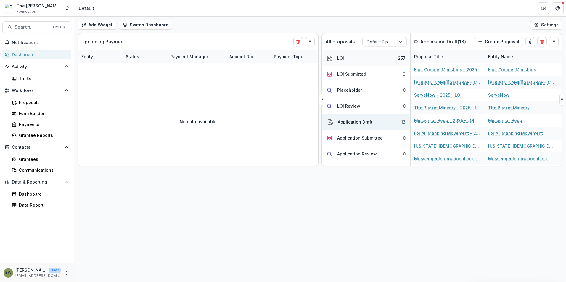
click at [343, 59] on div "LOI" at bounding box center [340, 58] width 7 height 6
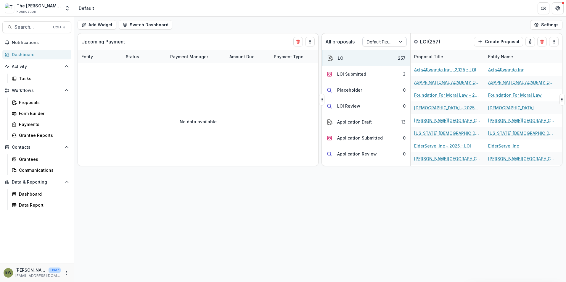
click at [371, 40] on div at bounding box center [378, 41] width 25 height 7
click at [371, 71] on div "Returning Pipeline" at bounding box center [384, 66] width 41 height 15
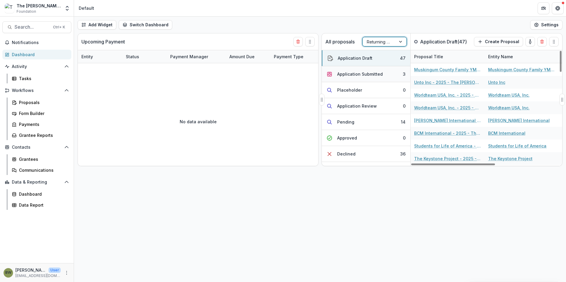
click at [349, 76] on div "Application Submitted" at bounding box center [360, 74] width 46 height 6
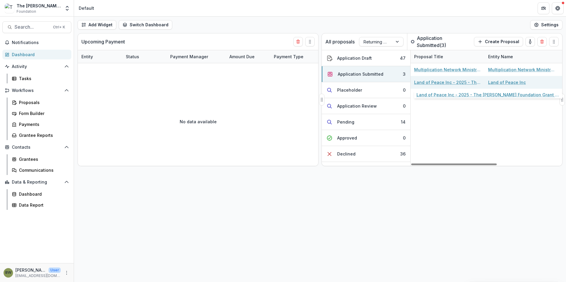
click at [432, 83] on link "Land of Peace Inc - 2025 - The Bolick Foundation Grant Proposal Application" at bounding box center [447, 82] width 67 height 6
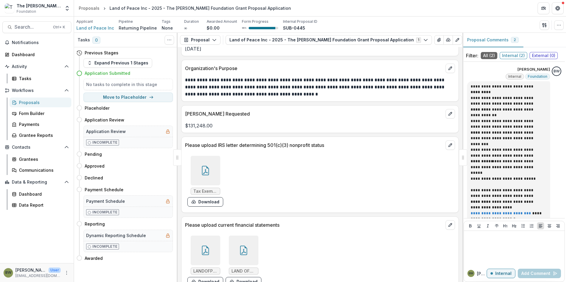
scroll to position [562, 0]
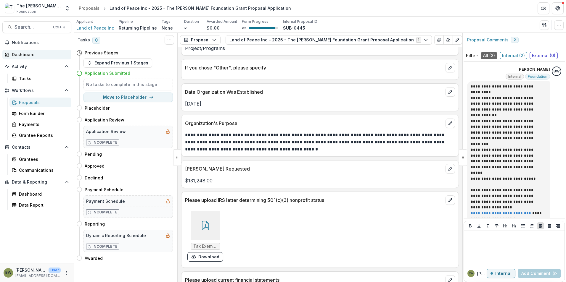
click at [32, 56] on div "Dashboard" at bounding box center [39, 54] width 55 height 6
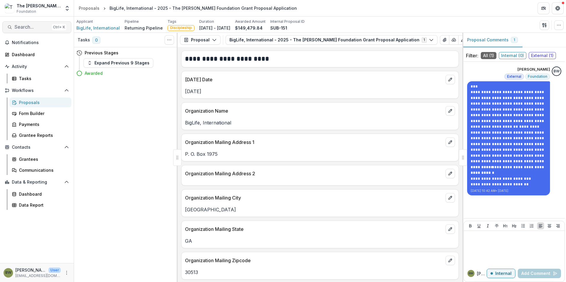
click at [19, 25] on span "Search..." at bounding box center [31, 27] width 35 height 6
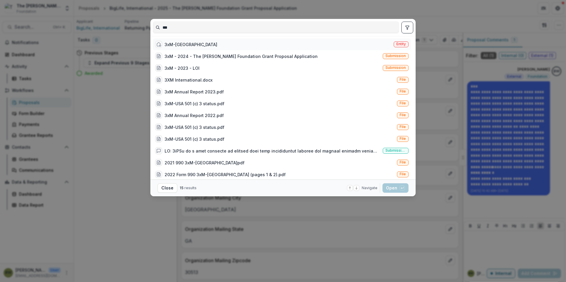
type input "***"
click at [182, 42] on div "3xM-[GEOGRAPHIC_DATA]" at bounding box center [190, 44] width 53 height 6
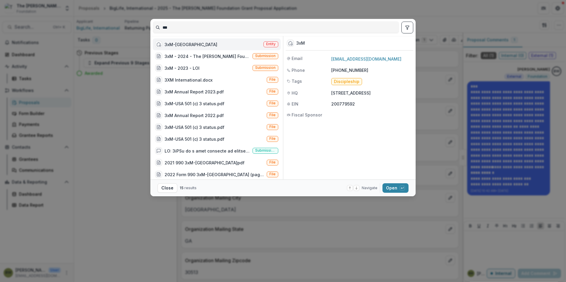
click at [270, 45] on span "Entity" at bounding box center [270, 44] width 9 height 4
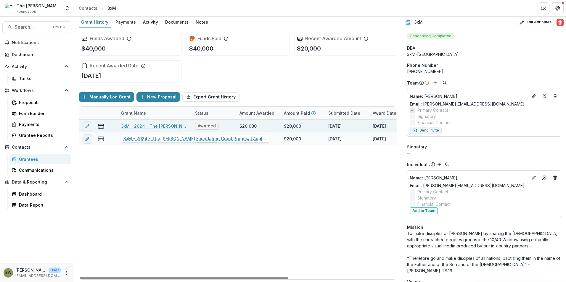
click at [160, 125] on link "3xM - 2024 - The [PERSON_NAME] Foundation Grant Proposal Application" at bounding box center [154, 126] width 67 height 6
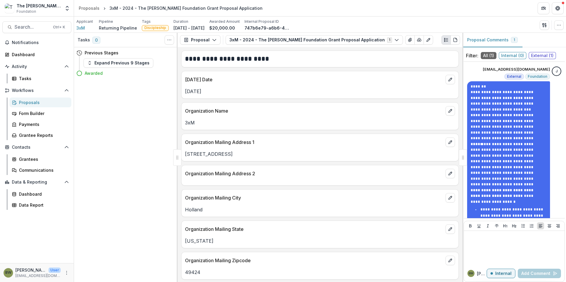
click at [145, 97] on div "Tasks 0 Show Cancelled Tasks Previous Stages Expand Previous 9 Stages Awarded" at bounding box center [126, 157] width 104 height 249
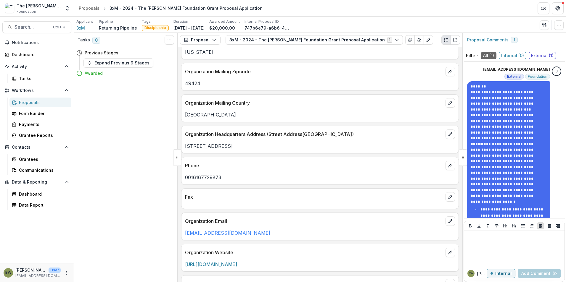
scroll to position [89, 0]
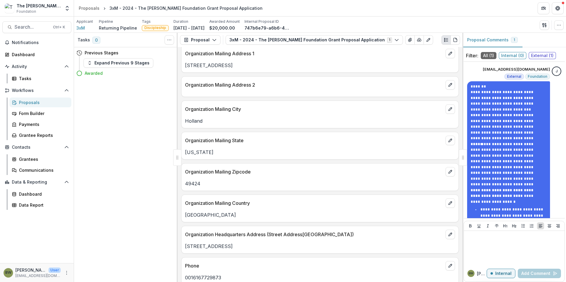
click at [123, 9] on div "3xM - 2024 - The [PERSON_NAME] Foundation Grant Proposal Application" at bounding box center [185, 8] width 153 height 6
click at [140, 6] on div "3xM - 2024 - The [PERSON_NAME] Foundation Grant Proposal Application" at bounding box center [185, 8] width 153 height 6
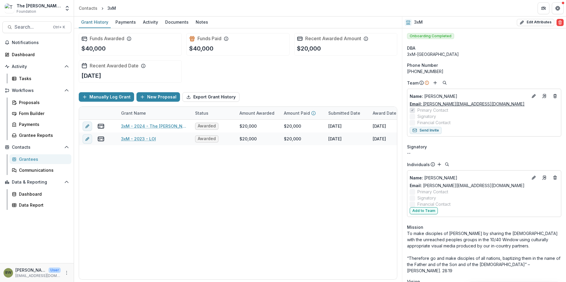
click at [451, 104] on link "Email: [PERSON_NAME][EMAIL_ADDRESS][DOMAIN_NAME]" at bounding box center [466, 104] width 115 height 6
drag, startPoint x: 463, startPoint y: 105, endPoint x: 422, endPoint y: 104, distance: 41.4
click at [422, 104] on div "Email: [PERSON_NAME][EMAIL_ADDRESS][DOMAIN_NAME]" at bounding box center [483, 104] width 149 height 6
drag, startPoint x: 422, startPoint y: 104, endPoint x: 437, endPoint y: 102, distance: 15.5
copy link "[PERSON_NAME][EMAIL_ADDRESS][DOMAIN_NAME]"
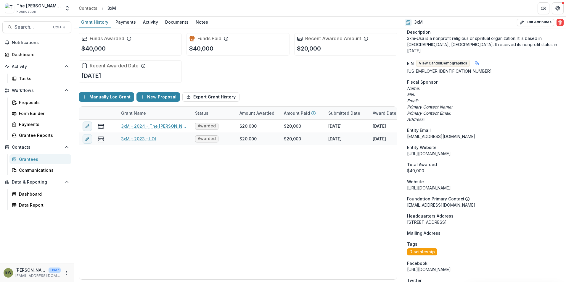
scroll to position [296, 0]
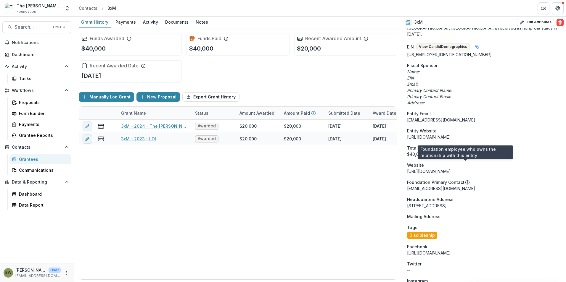
click at [465, 180] on icon at bounding box center [467, 182] width 5 height 5
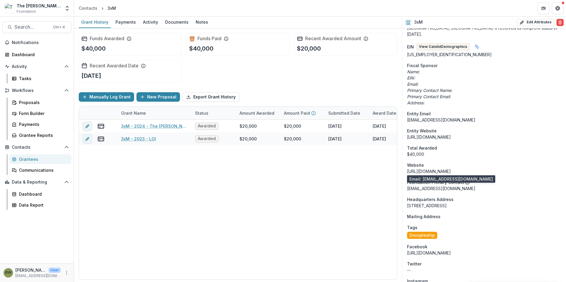
click at [462, 185] on p "[EMAIL_ADDRESS][DOMAIN_NAME]" at bounding box center [484, 188] width 154 height 6
click at [459, 185] on p "[EMAIL_ADDRESS][DOMAIN_NAME]" at bounding box center [484, 188] width 154 height 6
click at [432, 185] on p "[EMAIL_ADDRESS][DOMAIN_NAME]" at bounding box center [484, 188] width 154 height 6
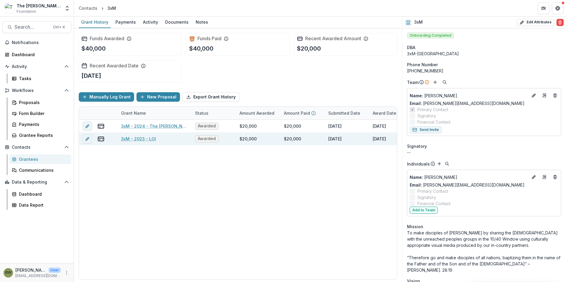
scroll to position [0, 0]
drag, startPoint x: 430, startPoint y: 54, endPoint x: 406, endPoint y: 55, distance: 24.0
drag, startPoint x: 406, startPoint y: 55, endPoint x: 409, endPoint y: 55, distance: 3.3
copy div "3xM-[GEOGRAPHIC_DATA]"
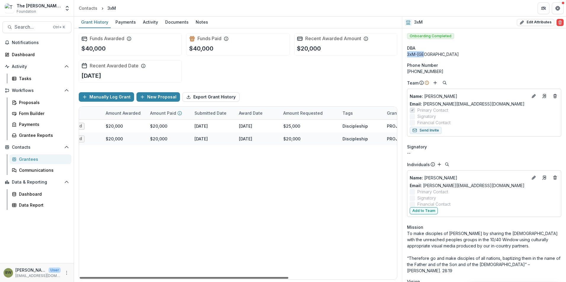
scroll to position [0, 137]
drag, startPoint x: 259, startPoint y: 278, endPoint x: 349, endPoint y: 281, distance: 90.0
click at [288, 279] on div at bounding box center [184, 278] width 209 height 2
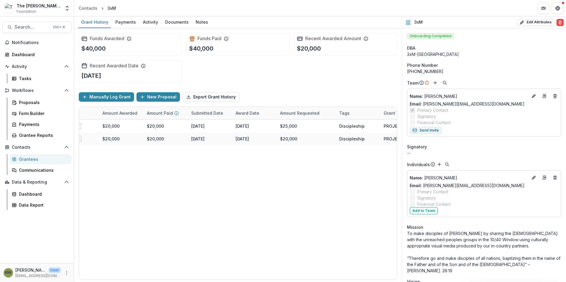
drag, startPoint x: 303, startPoint y: 280, endPoint x: 225, endPoint y: 280, distance: 77.2
click at [225, 280] on div "Funds Awarded $40,000 Funds Paid $40,000 Recent Awarded Amount $20,000 Recent A…" at bounding box center [238, 155] width 328 height 254
click at [198, 23] on div "Notes" at bounding box center [201, 22] width 17 height 9
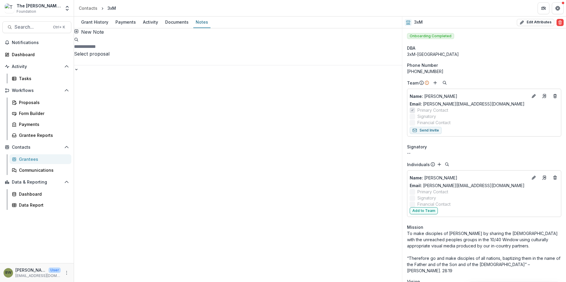
click at [91, 35] on button "New Note" at bounding box center [89, 31] width 30 height 7
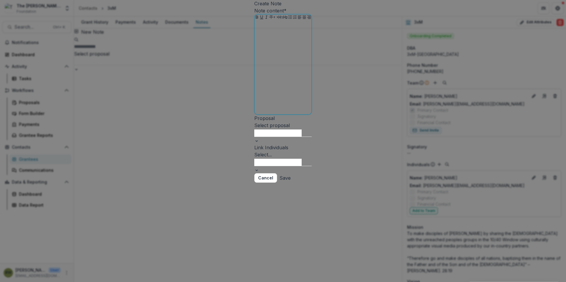
click at [257, 84] on div at bounding box center [283, 67] width 52 height 89
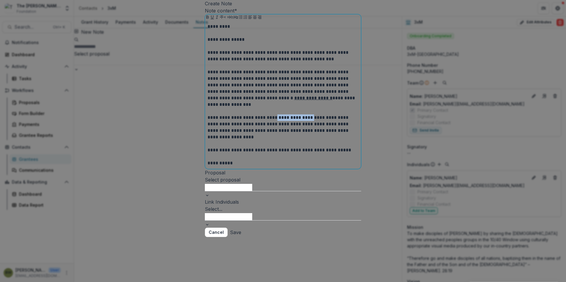
drag, startPoint x: 303, startPoint y: 163, endPoint x: 272, endPoint y: 164, distance: 30.8
click at [272, 141] on p "**********" at bounding box center [282, 127] width 151 height 26
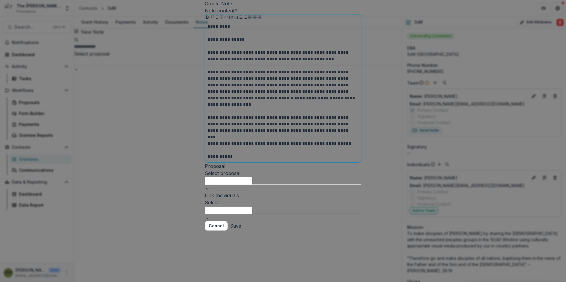
click at [271, 134] on p "**********" at bounding box center [282, 124] width 151 height 20
click at [318, 134] on p "**********" at bounding box center [282, 124] width 151 height 20
click at [310, 134] on p "**********" at bounding box center [282, 124] width 151 height 20
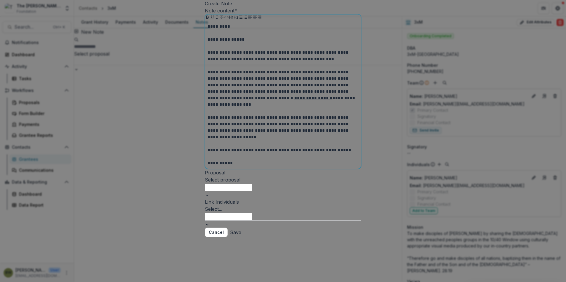
click at [246, 141] on p "**********" at bounding box center [282, 127] width 151 height 26
drag, startPoint x: 302, startPoint y: 168, endPoint x: 354, endPoint y: 167, distance: 52.4
click at [354, 141] on p "**********" at bounding box center [282, 127] width 151 height 26
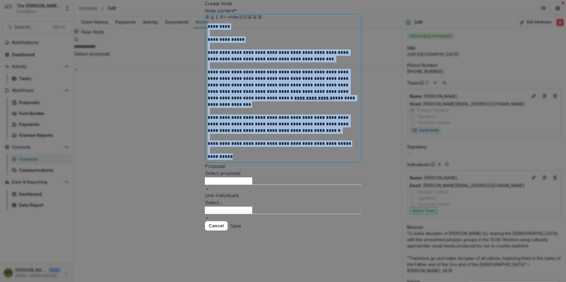
drag, startPoint x: 207, startPoint y: 71, endPoint x: 337, endPoint y: 215, distance: 194.2
click at [337, 215] on div "**********" at bounding box center [283, 114] width 156 height 214
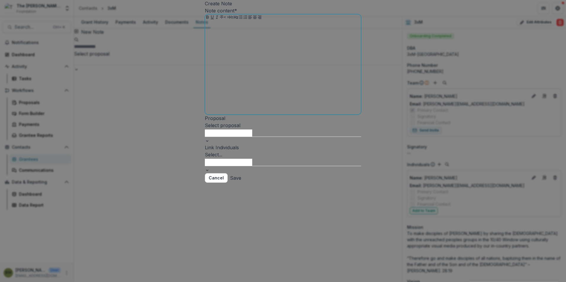
click at [238, 83] on div at bounding box center [282, 67] width 151 height 89
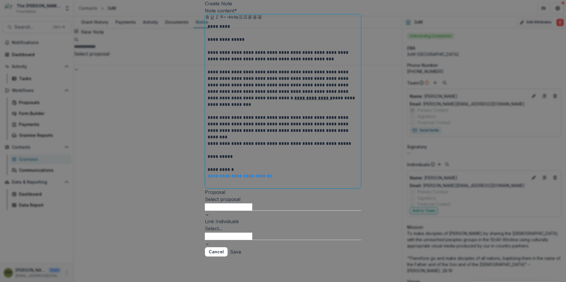
scroll to position [41, 0]
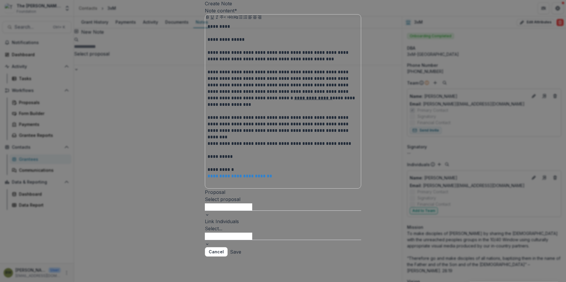
drag, startPoint x: 354, startPoint y: 256, endPoint x: 269, endPoint y: 150, distance: 136.3
click at [267, 150] on section "**********" at bounding box center [283, 128] width 156 height 257
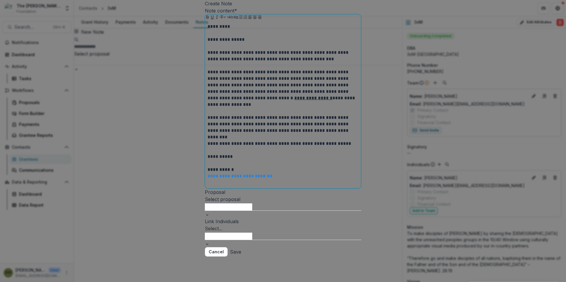
drag, startPoint x: 208, startPoint y: 31, endPoint x: 319, endPoint y: 177, distance: 183.3
click at [319, 177] on div "**********" at bounding box center [282, 104] width 151 height 163
click at [292, 167] on p at bounding box center [282, 163] width 151 height 7
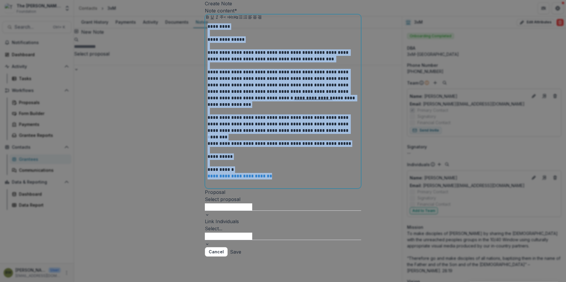
drag, startPoint x: 284, startPoint y: 181, endPoint x: 205, endPoint y: 30, distance: 170.2
click at [205, 30] on div "**********" at bounding box center [283, 104] width 156 height 167
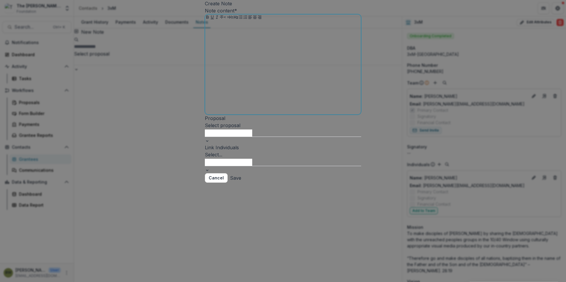
scroll to position [0, 0]
click at [240, 87] on div at bounding box center [282, 67] width 151 height 89
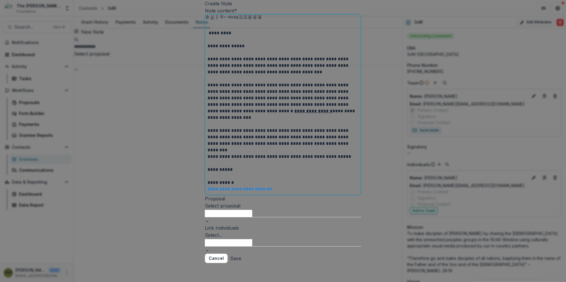
click at [214, 30] on p at bounding box center [282, 26] width 151 height 7
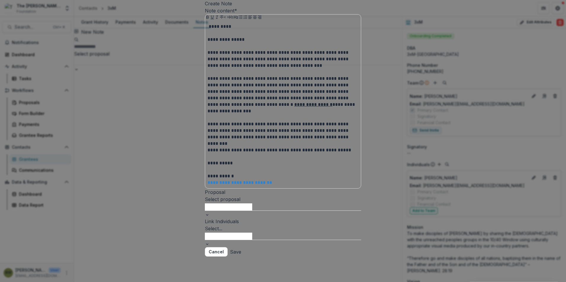
scroll to position [30, 0]
click at [241, 257] on button "Save" at bounding box center [235, 251] width 11 height 9
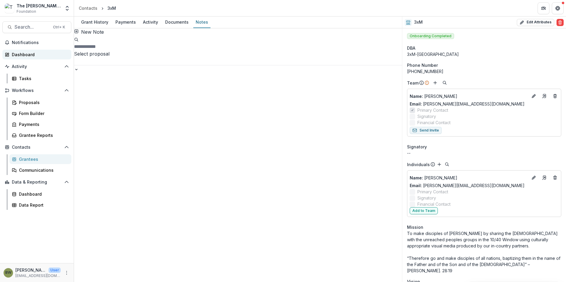
click at [27, 57] on div "Dashboard" at bounding box center [39, 54] width 55 height 6
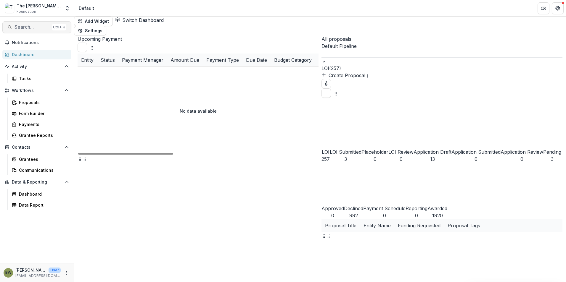
click at [32, 28] on span "Search..." at bounding box center [31, 27] width 35 height 6
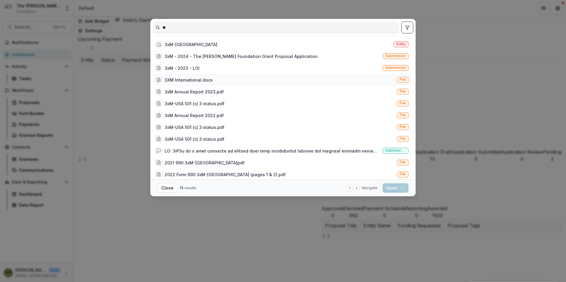
type input "**"
click at [196, 84] on div "3XM International.docx File" at bounding box center [282, 80] width 258 height 12
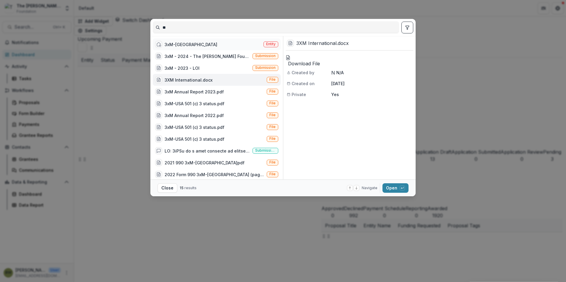
click at [266, 45] on span "Entity" at bounding box center [270, 44] width 9 height 4
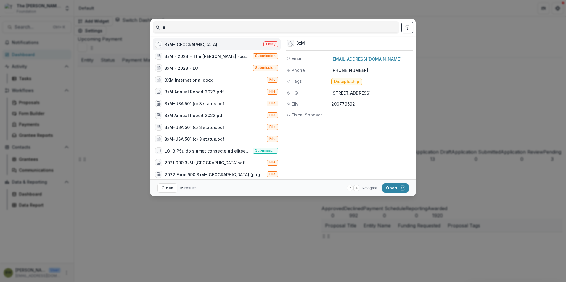
click at [269, 44] on span "Entity" at bounding box center [270, 44] width 9 height 4
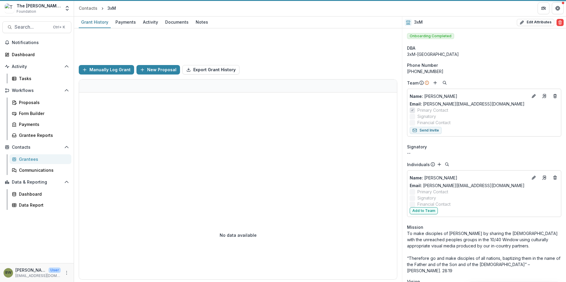
click at [269, 44] on div "Funds Awarded $0 Funds Paid $0" at bounding box center [238, 44] width 318 height 32
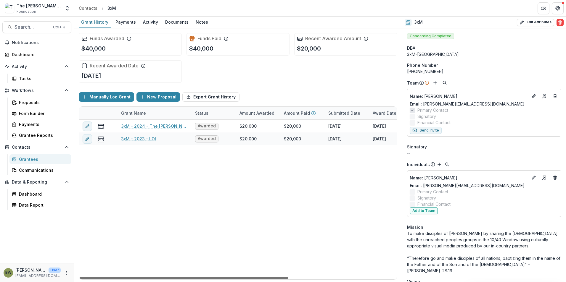
drag, startPoint x: 241, startPoint y: 277, endPoint x: -18, endPoint y: 271, distance: 259.2
click at [80, 277] on div at bounding box center [184, 278] width 209 height 2
click at [24, 27] on span "Search..." at bounding box center [31, 27] width 35 height 6
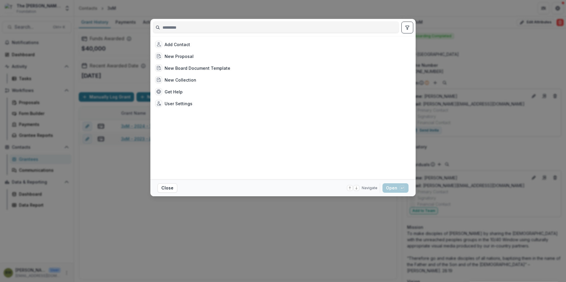
click at [179, 29] on input at bounding box center [276, 27] width 246 height 9
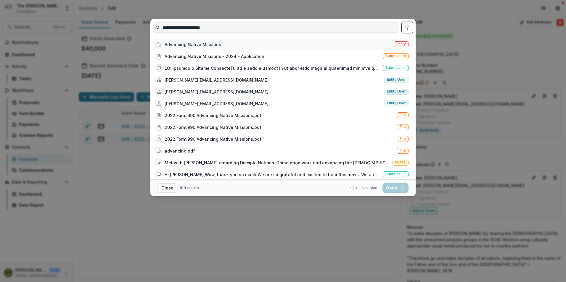
type input "**********"
click at [198, 46] on div "Advancing Native Missions" at bounding box center [192, 44] width 56 height 6
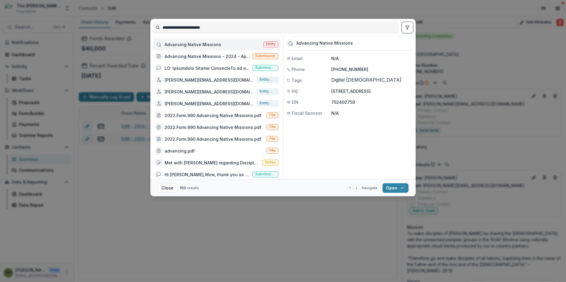
click at [263, 43] on span "Entity" at bounding box center [270, 44] width 15 height 6
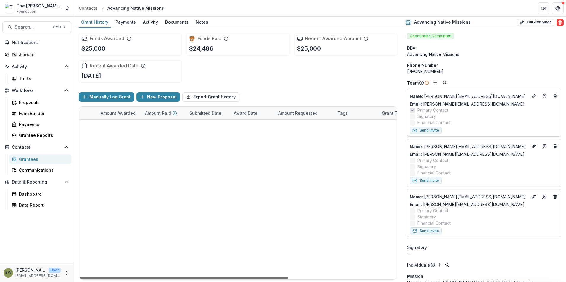
scroll to position [0, 164]
drag, startPoint x: 254, startPoint y: 277, endPoint x: 400, endPoint y: 289, distance: 146.0
click at [288, 279] on div at bounding box center [184, 278] width 209 height 2
drag, startPoint x: 259, startPoint y: 277, endPoint x: 161, endPoint y: 274, distance: 98.5
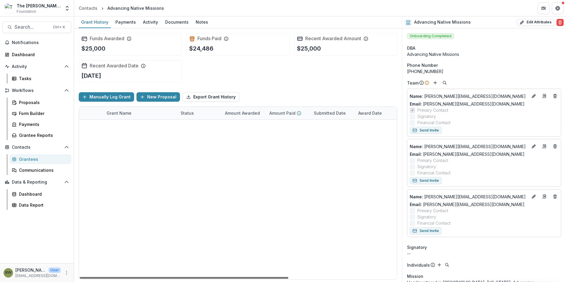
click at [161, 277] on div at bounding box center [184, 278] width 209 height 2
click at [133, 123] on link "Advancing Native Missions - 2024 - Application" at bounding box center [139, 126] width 67 height 6
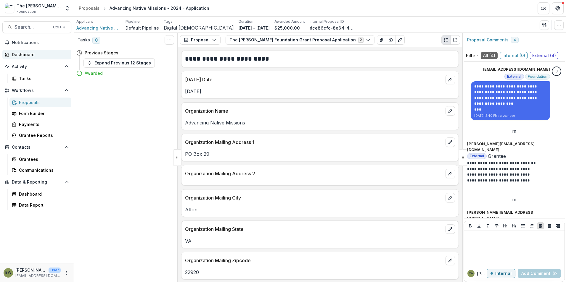
click at [24, 54] on div "Dashboard" at bounding box center [39, 54] width 55 height 6
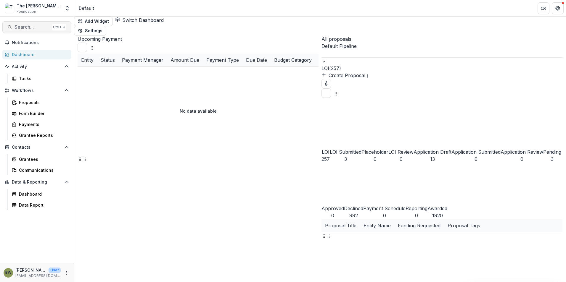
click at [34, 25] on span "Search..." at bounding box center [31, 27] width 35 height 6
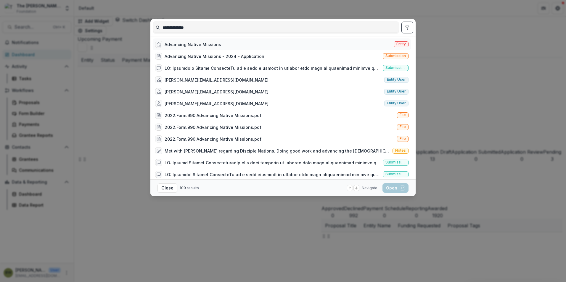
type input "**********"
click at [394, 43] on span "Entity" at bounding box center [400, 44] width 15 height 6
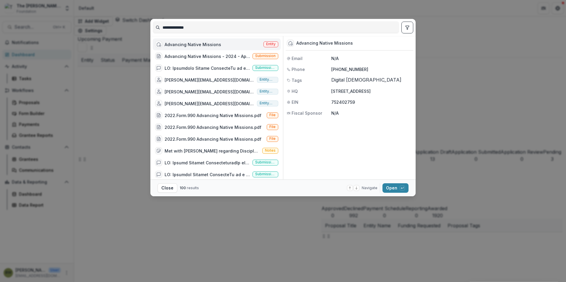
click at [202, 45] on div "Advancing Native Missions" at bounding box center [192, 44] width 56 height 6
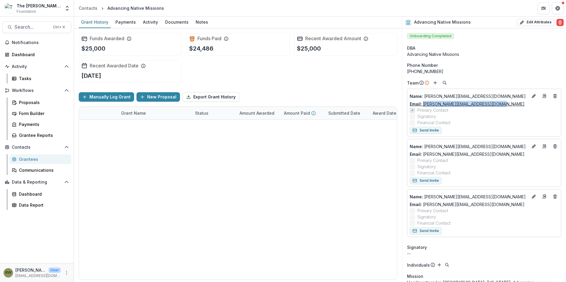
drag, startPoint x: 501, startPoint y: 104, endPoint x: 422, endPoint y: 106, distance: 78.4
click at [422, 106] on div "Email: [PERSON_NAME][EMAIL_ADDRESS][DOMAIN_NAME]" at bounding box center [483, 104] width 149 height 6
click at [519, 140] on div "Name : [PERSON_NAME][EMAIL_ADDRESS][DOMAIN_NAME] Email: [PERSON_NAME][EMAIL_ADD…" at bounding box center [484, 163] width 154 height 48
click at [531, 96] on icon "Edit" at bounding box center [533, 96] width 5 height 5
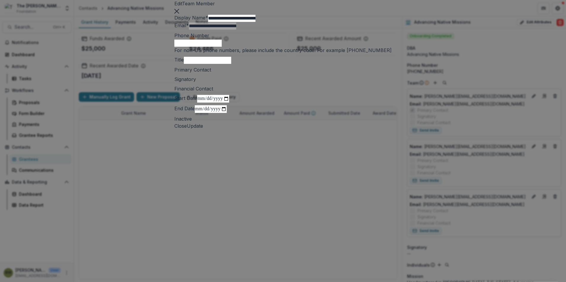
drag, startPoint x: 286, startPoint y: 59, endPoint x: 189, endPoint y: 59, distance: 96.4
click at [189, 59] on form "**********" at bounding box center [282, 68] width 217 height 108
click at [179, 14] on button "Close" at bounding box center [176, 10] width 5 height 7
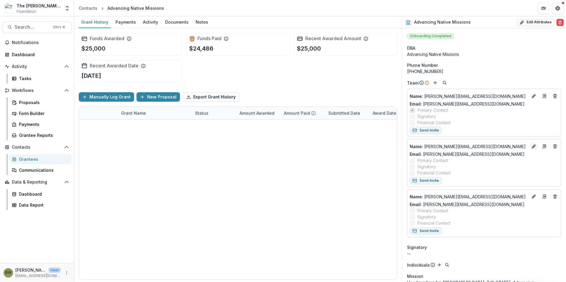
click at [533, 144] on icon "Edit" at bounding box center [533, 146] width 5 height 5
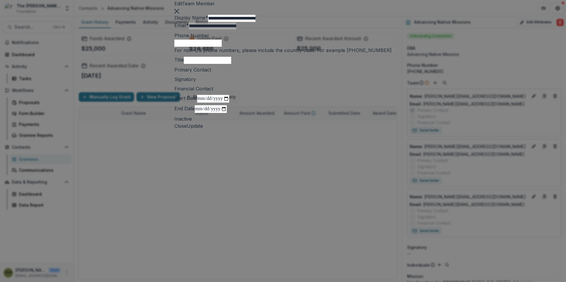
drag, startPoint x: 285, startPoint y: 59, endPoint x: 194, endPoint y: 59, distance: 91.1
click at [208, 22] on input "**********" at bounding box center [231, 18] width 47 height 7
click at [179, 14] on button "Close" at bounding box center [176, 10] width 5 height 7
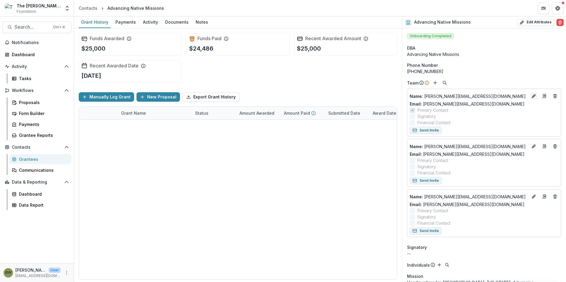
click at [534, 97] on button "Edit" at bounding box center [533, 96] width 7 height 7
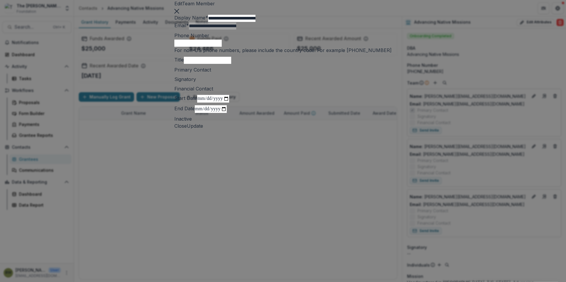
click at [179, 14] on button "Close" at bounding box center [176, 10] width 5 height 7
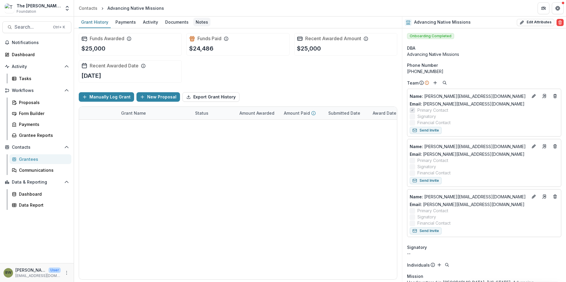
click at [202, 23] on div "Notes" at bounding box center [201, 22] width 17 height 9
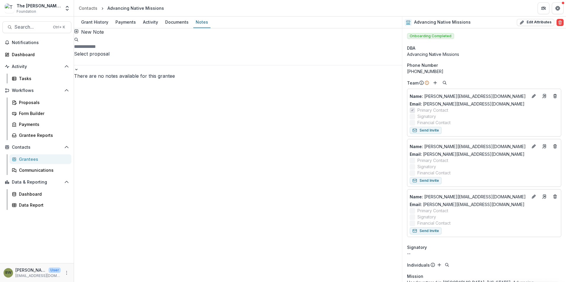
click at [95, 35] on button "New Note" at bounding box center [89, 31] width 30 height 7
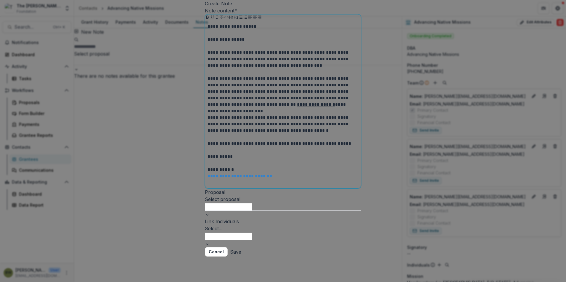
scroll to position [41, 0]
click at [329, 129] on p "**********" at bounding box center [282, 124] width 151 height 20
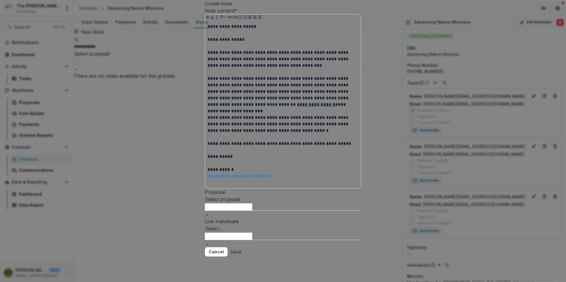
click at [241, 253] on button "Save" at bounding box center [235, 251] width 11 height 9
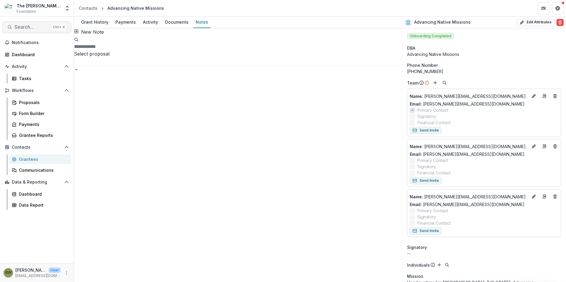
click at [22, 24] on span "Search..." at bounding box center [31, 27] width 35 height 6
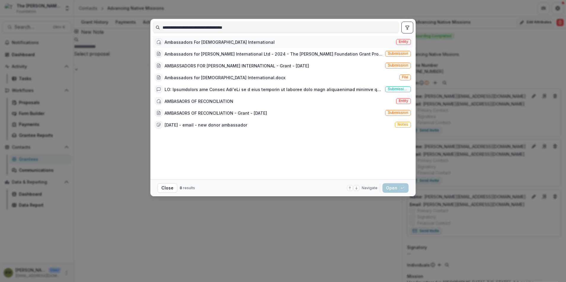
type input "**********"
click at [398, 44] on span "Entity" at bounding box center [402, 42] width 9 height 4
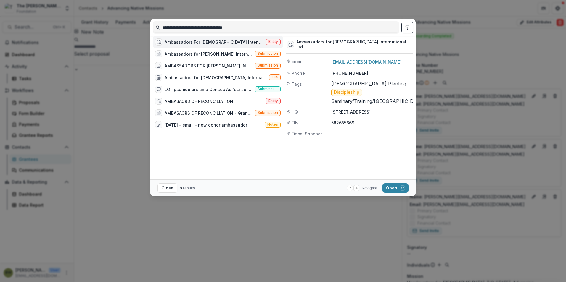
click at [270, 44] on span "Entity" at bounding box center [272, 42] width 9 height 4
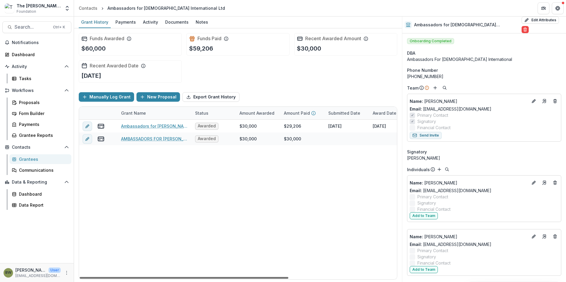
drag, startPoint x: 285, startPoint y: 277, endPoint x: 235, endPoint y: 277, distance: 49.4
click at [246, 279] on div at bounding box center [184, 278] width 209 height 2
drag, startPoint x: 467, startPoint y: 102, endPoint x: 423, endPoint y: 106, distance: 44.6
click at [423, 106] on div "Email: [EMAIL_ADDRESS][DOMAIN_NAME]" at bounding box center [483, 109] width 149 height 6
copy link "[EMAIL_ADDRESS][DOMAIN_NAME]"
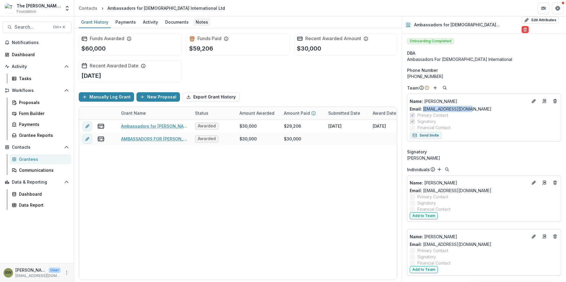
click at [199, 22] on div "Notes" at bounding box center [201, 22] width 17 height 9
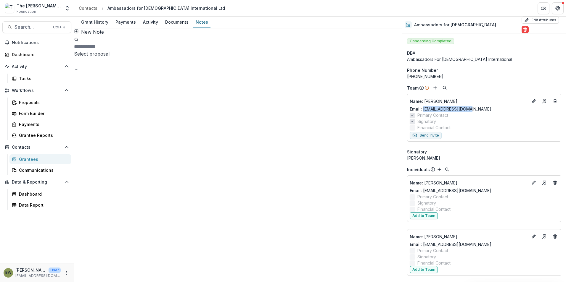
click at [103, 35] on button "New Note" at bounding box center [89, 31] width 30 height 7
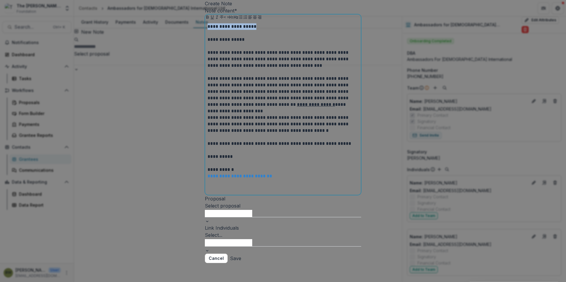
drag, startPoint x: 252, startPoint y: 72, endPoint x: 190, endPoint y: 73, distance: 61.8
click at [190, 73] on div "**********" at bounding box center [283, 141] width 566 height 282
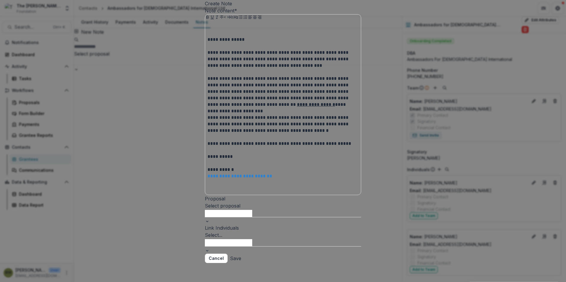
click at [205, 85] on form "**********" at bounding box center [283, 130] width 156 height 247
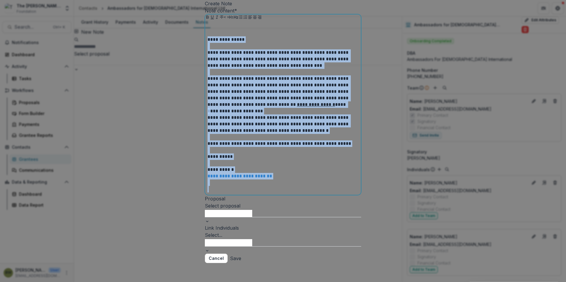
drag, startPoint x: 208, startPoint y: 85, endPoint x: 301, endPoint y: 251, distance: 190.1
click at [301, 251] on div "**********" at bounding box center [283, 130] width 156 height 247
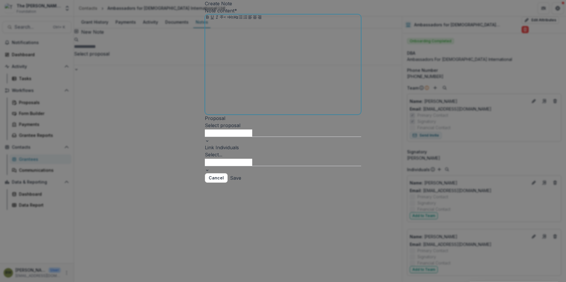
click at [223, 43] on p at bounding box center [282, 39] width 151 height 7
drag, startPoint x: 223, startPoint y: 83, endPoint x: 213, endPoint y: 70, distance: 16.4
click at [213, 30] on p at bounding box center [282, 26] width 151 height 7
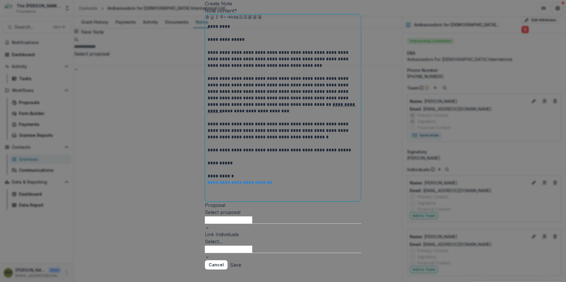
scroll to position [54, 0]
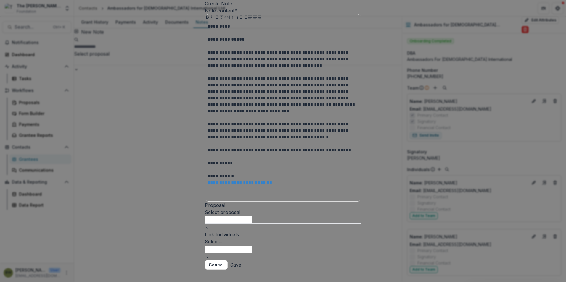
click at [241, 260] on button "Save" at bounding box center [235, 264] width 11 height 9
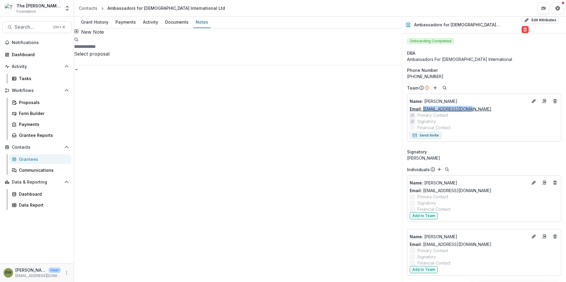
drag, startPoint x: 468, startPoint y: 103, endPoint x: 422, endPoint y: 107, distance: 45.7
click at [422, 107] on div "Email: [EMAIL_ADDRESS][DOMAIN_NAME]" at bounding box center [483, 109] width 149 height 6
drag, startPoint x: 422, startPoint y: 107, endPoint x: 429, endPoint y: 105, distance: 6.7
copy link "[EMAIL_ADDRESS][DOMAIN_NAME]"
click at [32, 30] on button "Search... Ctrl + K" at bounding box center [36, 27] width 69 height 12
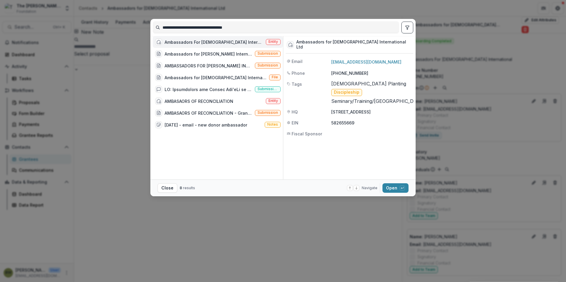
drag, startPoint x: 269, startPoint y: 24, endPoint x: 166, endPoint y: 28, distance: 103.6
click at [166, 28] on input "**********" at bounding box center [276, 27] width 246 height 9
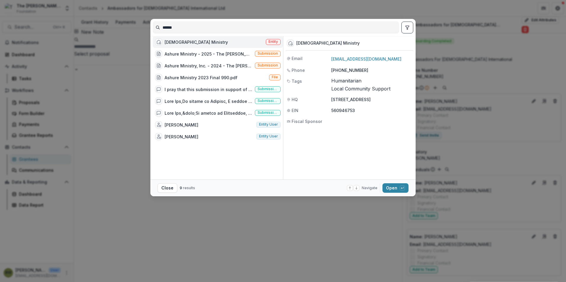
type input "******"
click at [273, 43] on span "Entity" at bounding box center [272, 42] width 9 height 4
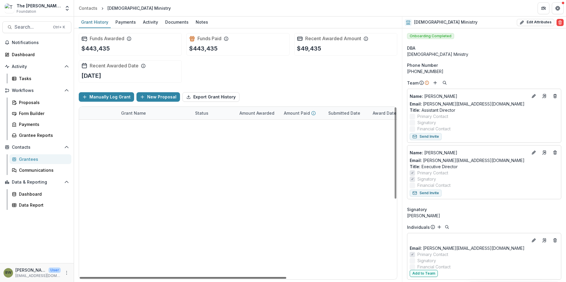
drag, startPoint x: 277, startPoint y: 277, endPoint x: 268, endPoint y: 277, distance: 9.5
click at [268, 277] on div at bounding box center [183, 278] width 206 height 2
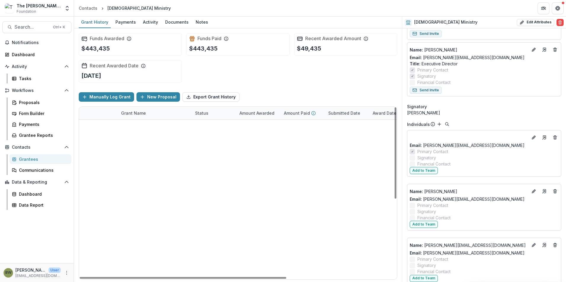
scroll to position [118, 0]
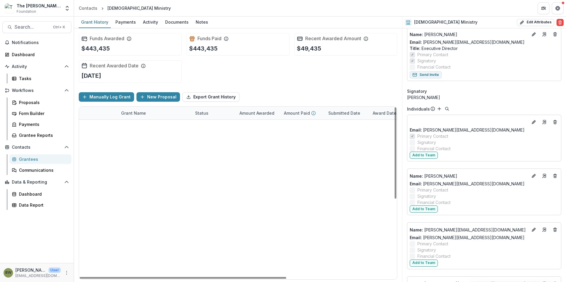
click at [138, 127] on link "Ashure Ministry - 2025 - The [PERSON_NAME] Foundation Grant Proposal Application" at bounding box center [154, 126] width 67 height 6
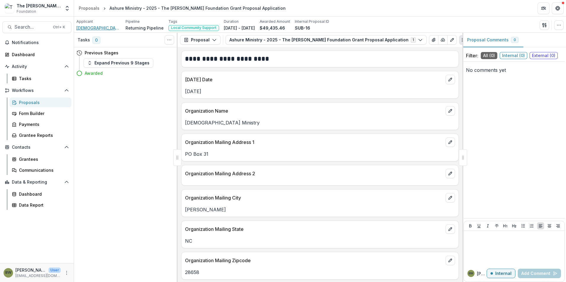
click at [88, 28] on span "[DEMOGRAPHIC_DATA] Ministry" at bounding box center [98, 28] width 44 height 6
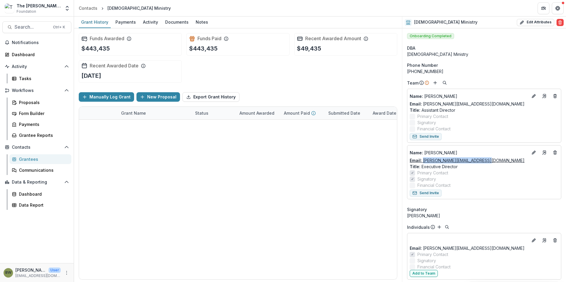
drag, startPoint x: 485, startPoint y: 161, endPoint x: 423, endPoint y: 159, distance: 61.6
click at [423, 159] on div "Email: [PERSON_NAME][EMAIL_ADDRESS][DOMAIN_NAME]" at bounding box center [483, 160] width 149 height 6
drag, startPoint x: 423, startPoint y: 159, endPoint x: 426, endPoint y: 159, distance: 3.0
copy link "[PERSON_NAME][EMAIL_ADDRESS][DOMAIN_NAME]"
click at [201, 23] on div "Notes" at bounding box center [201, 22] width 17 height 9
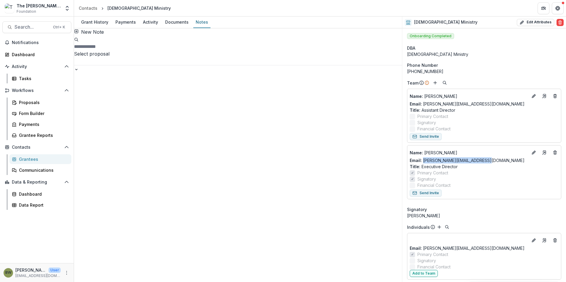
click at [91, 35] on button "New Note" at bounding box center [89, 31] width 30 height 7
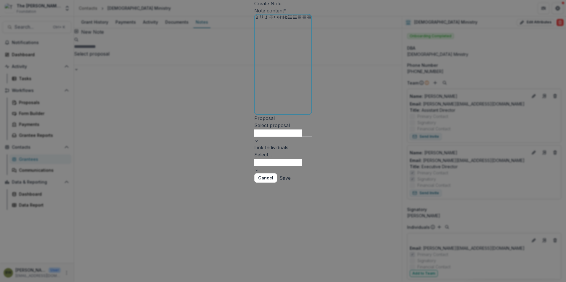
click at [257, 82] on div at bounding box center [283, 67] width 52 height 89
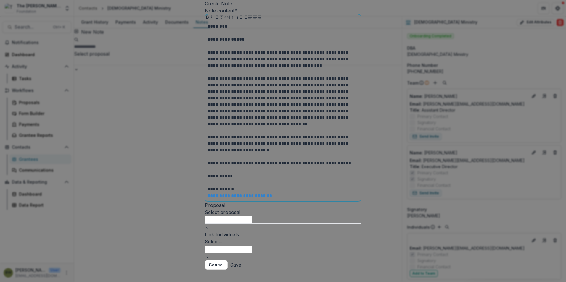
scroll to position [54, 0]
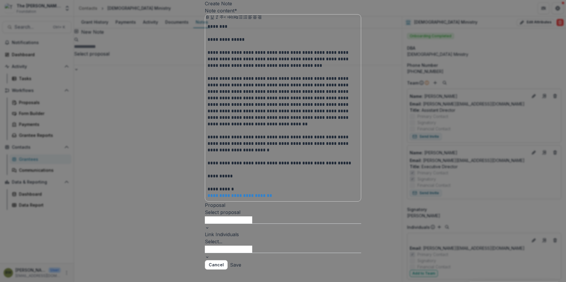
click at [241, 260] on button "Save" at bounding box center [235, 264] width 11 height 9
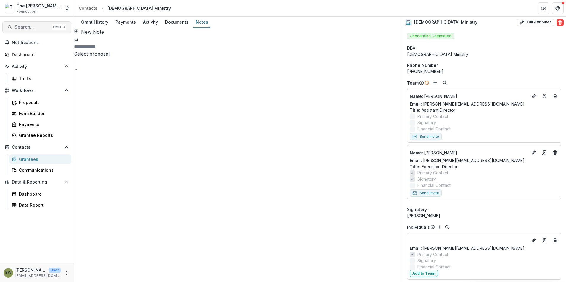
click at [17, 28] on span "Search..." at bounding box center [31, 27] width 35 height 6
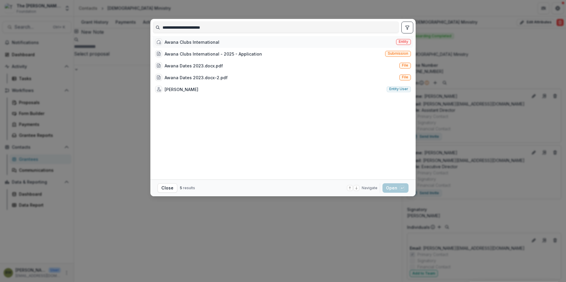
type input "**********"
click at [205, 41] on div "Awana Clubs International" at bounding box center [191, 42] width 55 height 6
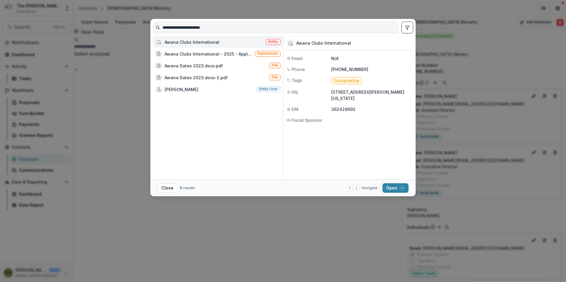
click at [207, 43] on div "Awana Clubs International" at bounding box center [191, 42] width 55 height 6
click at [207, 43] on div "Awana Clubs International Entity" at bounding box center [218, 42] width 130 height 12
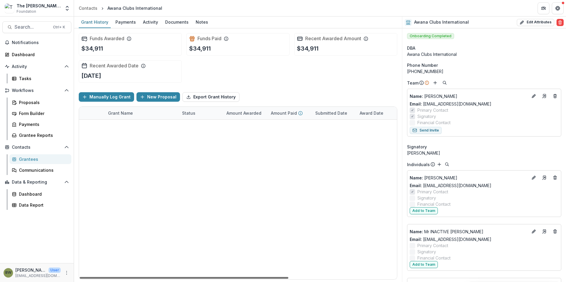
scroll to position [0, 9]
drag, startPoint x: 252, startPoint y: 278, endPoint x: 258, endPoint y: 274, distance: 7.4
click at [258, 277] on div at bounding box center [184, 278] width 209 height 2
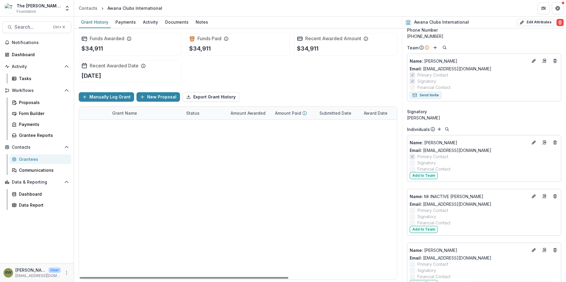
scroll to position [30, 0]
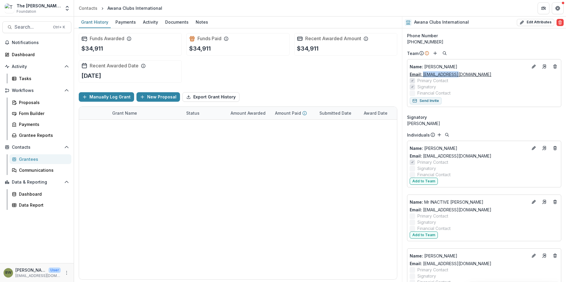
drag, startPoint x: 461, startPoint y: 74, endPoint x: 422, endPoint y: 77, distance: 38.9
click at [422, 77] on div "Email: [EMAIL_ADDRESS][DOMAIN_NAME]" at bounding box center [483, 74] width 149 height 6
copy link "[EMAIL_ADDRESS][DOMAIN_NAME]"
click at [532, 68] on icon "Edit" at bounding box center [533, 67] width 3 height 3
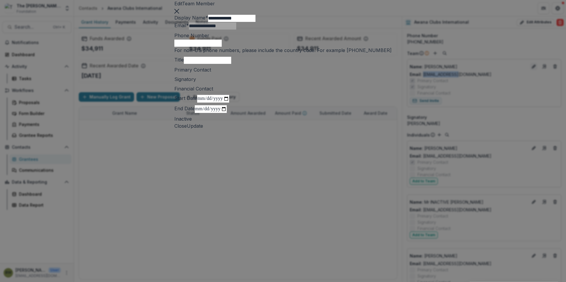
click button "Close" at bounding box center [176, 10] width 5 height 7
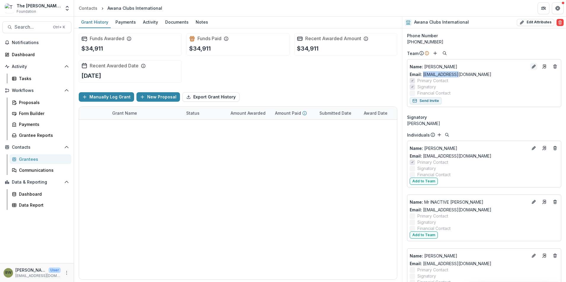
click at [532, 66] on icon "Edit" at bounding box center [533, 66] width 5 height 5
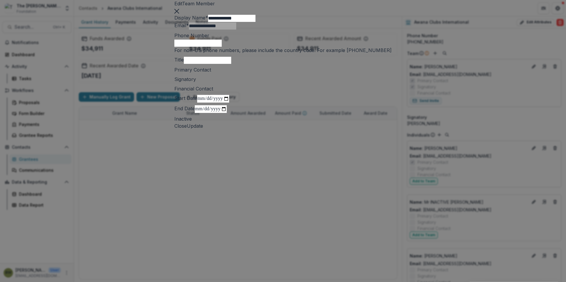
click at [510, 92] on div "**********" at bounding box center [283, 141] width 566 height 282
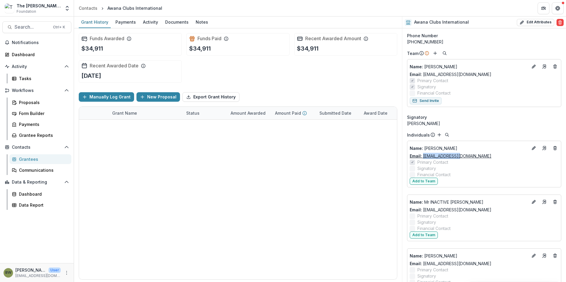
drag, startPoint x: 458, startPoint y: 158, endPoint x: 423, endPoint y: 158, distance: 35.2
click at [423, 158] on div "Email: [EMAIL_ADDRESS][DOMAIN_NAME]" at bounding box center [483, 156] width 149 height 6
drag, startPoint x: 423, startPoint y: 158, endPoint x: 432, endPoint y: 157, distance: 9.2
copy link "[EMAIL_ADDRESS][DOMAIN_NAME]"
click at [531, 149] on icon "Edit" at bounding box center [533, 148] width 5 height 5
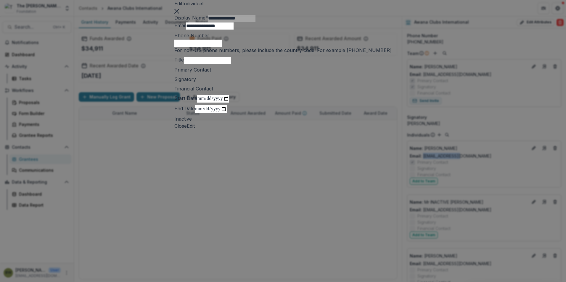
click at [179, 14] on icon "Close" at bounding box center [176, 11] width 5 height 5
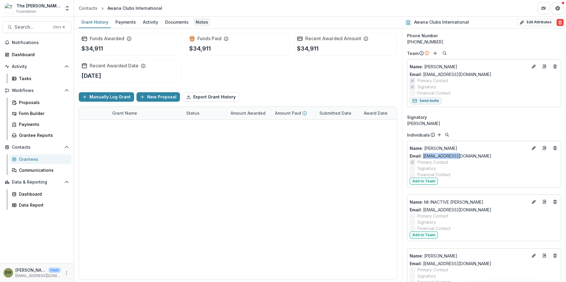
click at [200, 24] on div "Notes" at bounding box center [201, 22] width 17 height 9
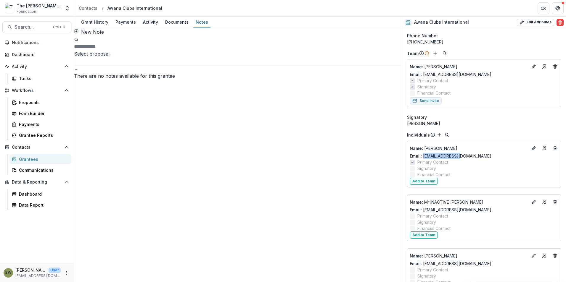
click at [89, 35] on button "New Note" at bounding box center [89, 31] width 30 height 7
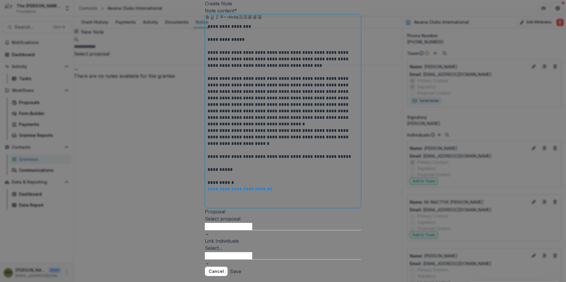
click at [261, 69] on p "**********" at bounding box center [282, 59] width 151 height 20
click at [313, 69] on p "**********" at bounding box center [282, 59] width 151 height 20
click at [347, 121] on p "**********" at bounding box center [282, 98] width 151 height 46
click at [352, 121] on p "**********" at bounding box center [282, 98] width 151 height 46
click at [348, 121] on p "**********" at bounding box center [282, 98] width 151 height 46
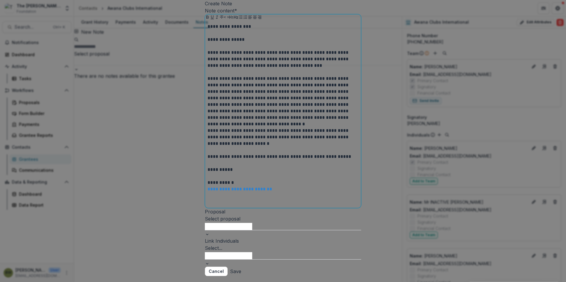
click at [281, 147] on p "**********" at bounding box center [282, 137] width 151 height 20
click at [263, 173] on p "**********" at bounding box center [282, 170] width 151 height 7
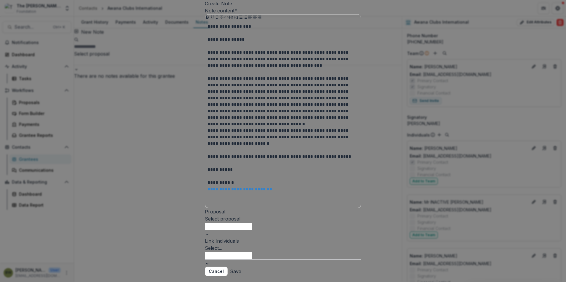
click at [241, 267] on button "Save" at bounding box center [235, 271] width 11 height 9
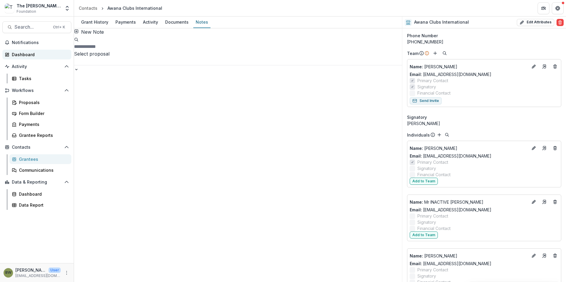
click at [28, 56] on div "Dashboard" at bounding box center [39, 54] width 55 height 6
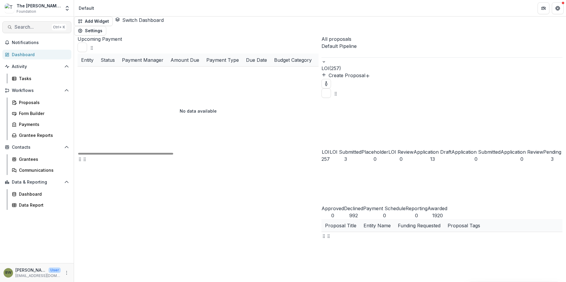
click at [34, 28] on span "Search..." at bounding box center [31, 27] width 35 height 6
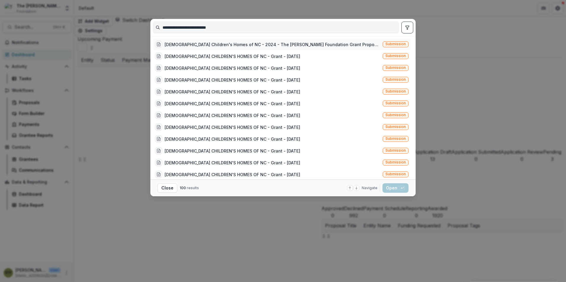
type input "**********"
click at [221, 43] on div "[DEMOGRAPHIC_DATA] Children's Homes of NC - 2024 - The [PERSON_NAME] Foundation…" at bounding box center [272, 44] width 216 height 6
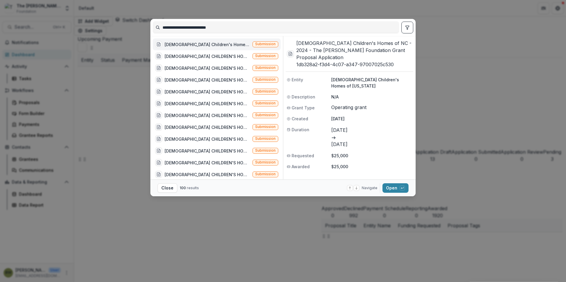
click at [220, 43] on div "[DEMOGRAPHIC_DATA] Children's Homes of NC - 2024 - The [PERSON_NAME] Foundation…" at bounding box center [206, 44] width 85 height 6
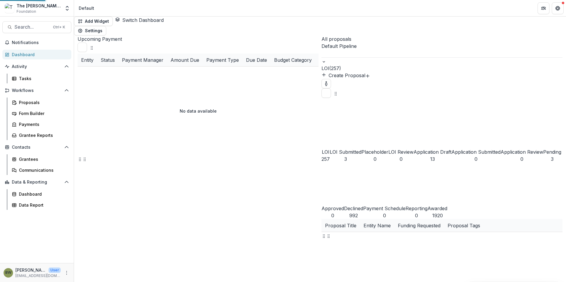
click at [220, 43] on div "[DEMOGRAPHIC_DATA] Children's Homes of NC - 2024 - The [PERSON_NAME] Foundation…" at bounding box center [219, 47] width 121 height 11
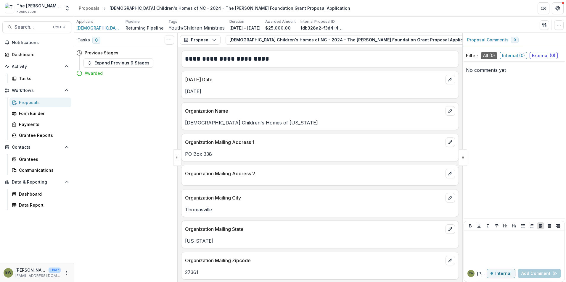
click at [106, 27] on span "[DEMOGRAPHIC_DATA] Children's Homes of [US_STATE]" at bounding box center [98, 28] width 44 height 6
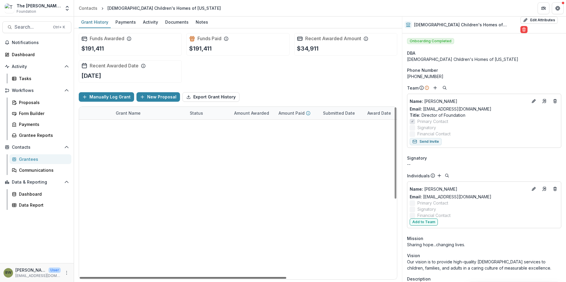
scroll to position [0, 10]
drag, startPoint x: 283, startPoint y: 277, endPoint x: 290, endPoint y: 277, distance: 6.5
click at [286, 277] on div at bounding box center [183, 278] width 206 height 2
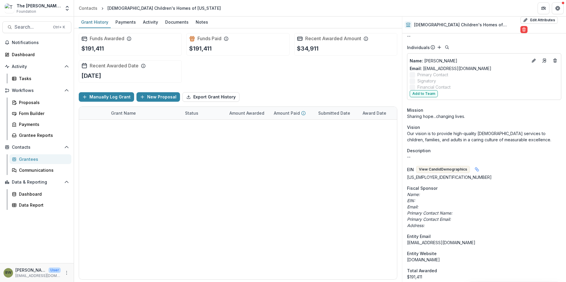
scroll to position [148, 0]
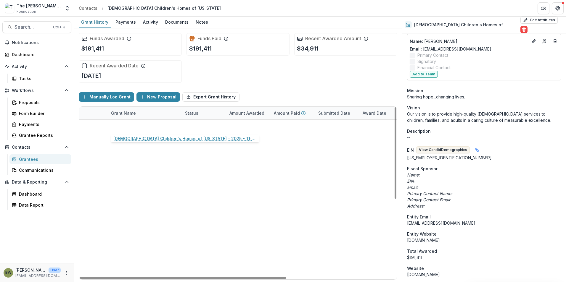
click at [143, 126] on link "[DEMOGRAPHIC_DATA] Children's Homes of [US_STATE] - 2025 - The [PERSON_NAME] Fo…" at bounding box center [144, 126] width 67 height 6
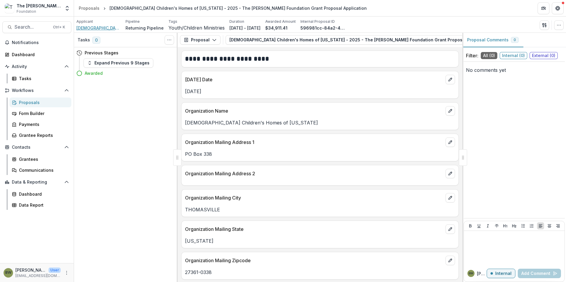
click at [93, 29] on span "[DEMOGRAPHIC_DATA] Children's Homes of [US_STATE]" at bounding box center [98, 28] width 44 height 6
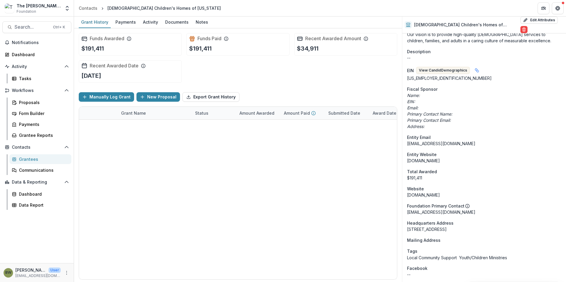
scroll to position [237, 0]
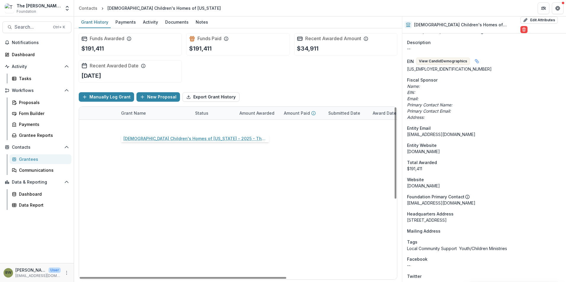
click at [155, 129] on link "[DEMOGRAPHIC_DATA] Children's Homes of [US_STATE] - 2025 - The [PERSON_NAME] Fo…" at bounding box center [154, 126] width 67 height 6
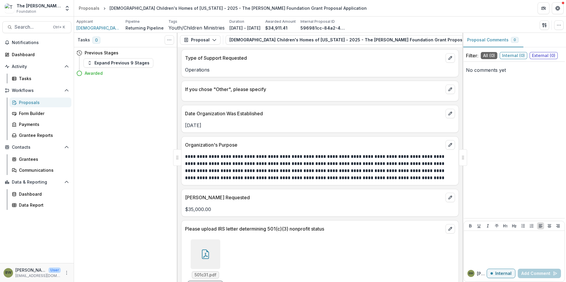
scroll to position [621, 0]
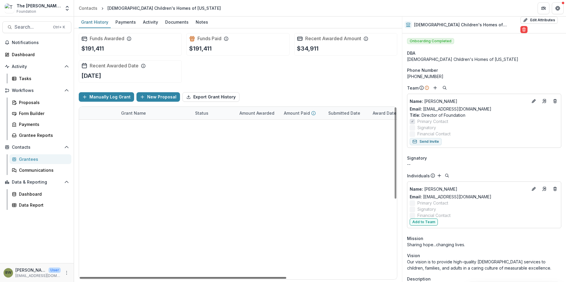
click at [274, 277] on div at bounding box center [183, 278] width 206 height 2
drag, startPoint x: 274, startPoint y: 278, endPoint x: 339, endPoint y: 279, distance: 64.8
click at [286, 279] on div at bounding box center [183, 278] width 206 height 2
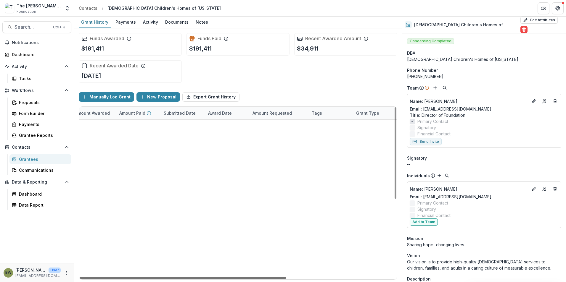
drag, startPoint x: 287, startPoint y: 277, endPoint x: 333, endPoint y: 277, distance: 46.2
click at [286, 277] on div at bounding box center [183, 278] width 206 height 2
drag, startPoint x: 269, startPoint y: 278, endPoint x: 150, endPoint y: 280, distance: 118.6
click at [150, 279] on div at bounding box center [183, 278] width 206 height 2
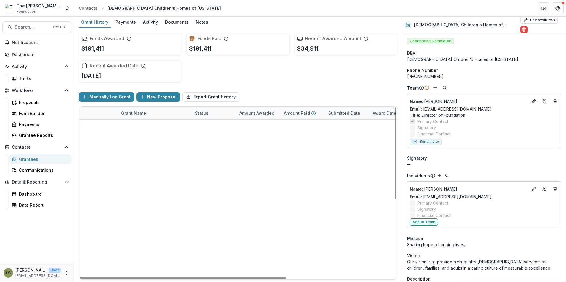
scroll to position [30, 0]
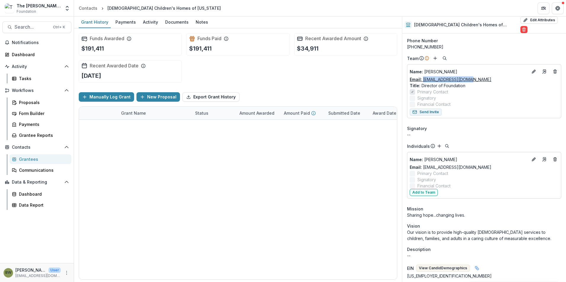
drag, startPoint x: 472, startPoint y: 74, endPoint x: 423, endPoint y: 74, distance: 48.2
click at [423, 76] on div "Email: [EMAIL_ADDRESS][DOMAIN_NAME]" at bounding box center [483, 79] width 149 height 6
copy link "[EMAIL_ADDRESS][DOMAIN_NAME]"
click at [194, 22] on div "Notes" at bounding box center [201, 22] width 17 height 9
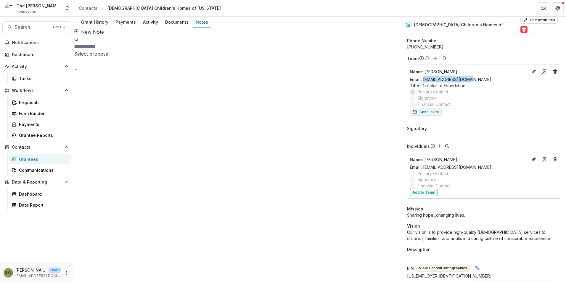
click at [92, 35] on button "New Note" at bounding box center [89, 31] width 30 height 7
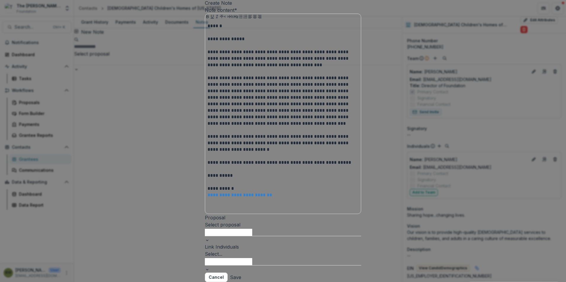
scroll to position [67, 0]
click at [241, 273] on button "Save" at bounding box center [235, 277] width 11 height 9
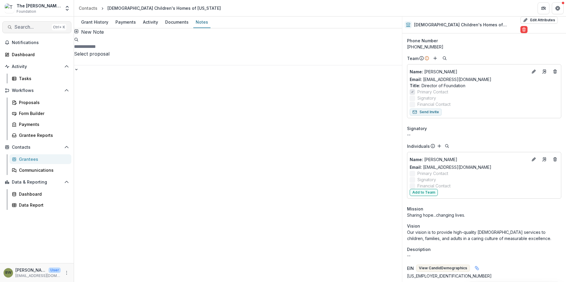
click at [23, 28] on span "Search..." at bounding box center [31, 27] width 35 height 6
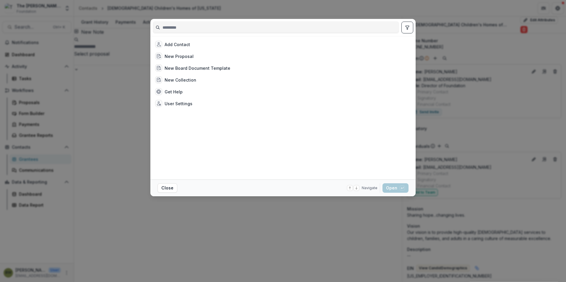
click at [173, 30] on input at bounding box center [276, 27] width 246 height 9
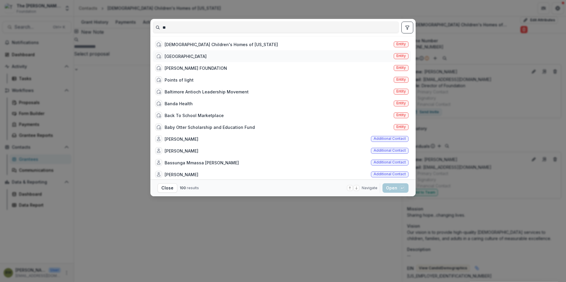
type input "**"
click at [175, 56] on div "[GEOGRAPHIC_DATA]" at bounding box center [185, 56] width 42 height 6
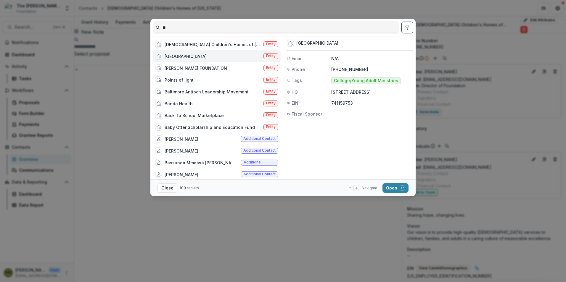
click at [270, 54] on span "Entity" at bounding box center [270, 56] width 9 height 4
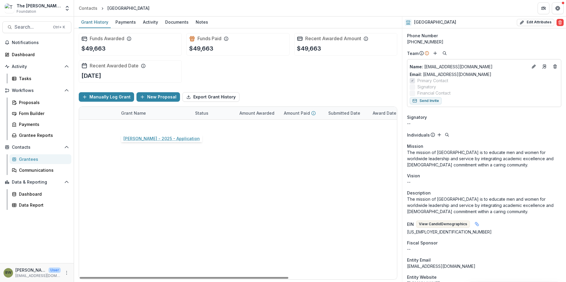
click at [141, 124] on link "[PERSON_NAME] - 2025 - Application" at bounding box center [154, 126] width 67 height 6
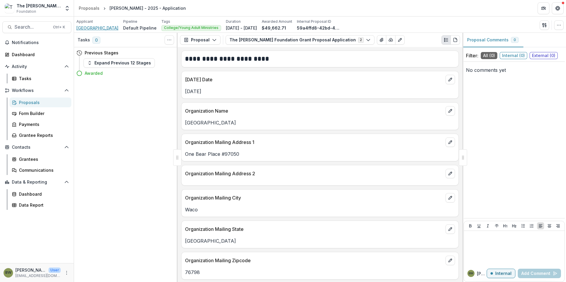
click at [96, 28] on span "[GEOGRAPHIC_DATA]" at bounding box center [97, 28] width 42 height 6
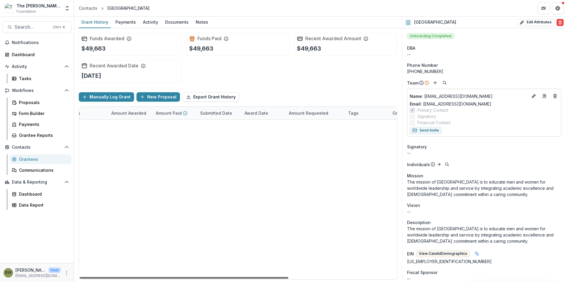
scroll to position [0, 164]
drag, startPoint x: 176, startPoint y: 279, endPoint x: 342, endPoint y: 277, distance: 165.4
click at [288, 277] on div at bounding box center [184, 278] width 209 height 2
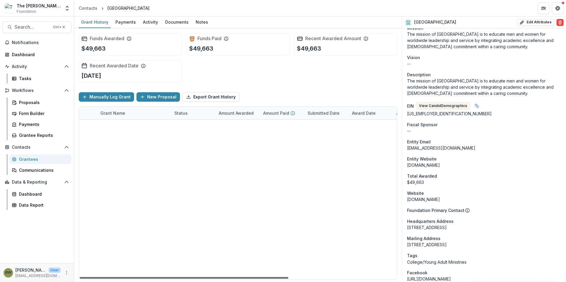
scroll to position [0, 17]
drag, startPoint x: 257, startPoint y: 276, endPoint x: 161, endPoint y: 277, distance: 96.4
click at [161, 277] on div at bounding box center [184, 278] width 209 height 2
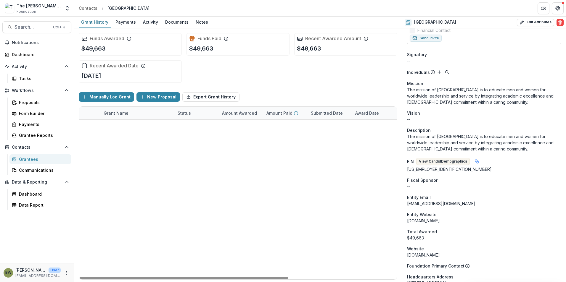
scroll to position [0, 0]
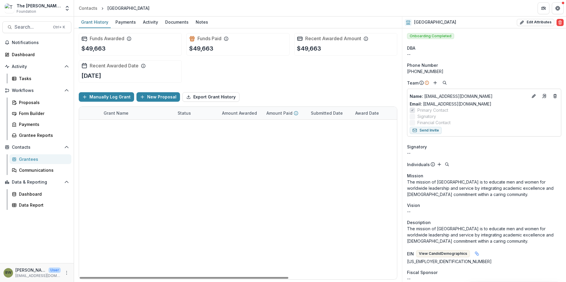
click at [114, 128] on link "[PERSON_NAME] - 2025 - Application" at bounding box center [137, 126] width 67 height 6
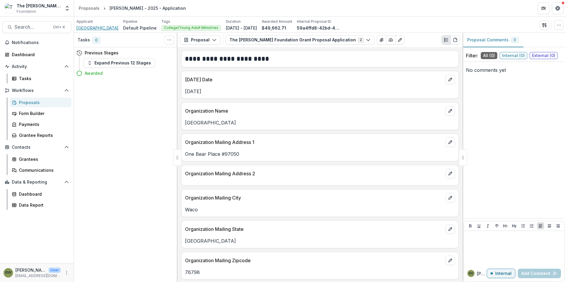
click at [101, 28] on span "[GEOGRAPHIC_DATA]" at bounding box center [97, 28] width 42 height 6
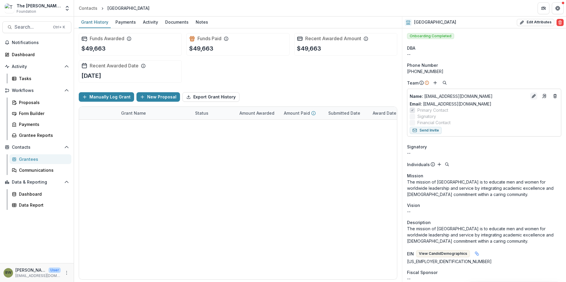
drag, startPoint x: 457, startPoint y: 97, endPoint x: 531, endPoint y: 99, distance: 74.0
click at [531, 99] on button "Edit" at bounding box center [533, 96] width 7 height 7
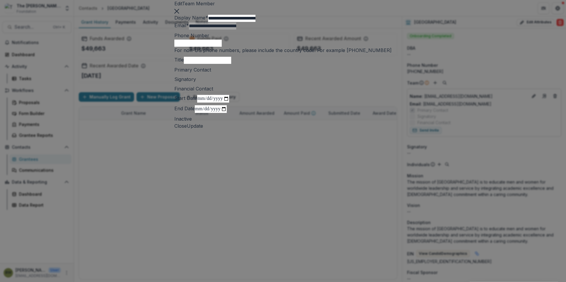
drag, startPoint x: 276, startPoint y: 61, endPoint x: 192, endPoint y: 58, distance: 83.8
click at [208, 22] on input "**********" at bounding box center [231, 18] width 47 height 7
click at [179, 14] on button "Close" at bounding box center [176, 10] width 5 height 7
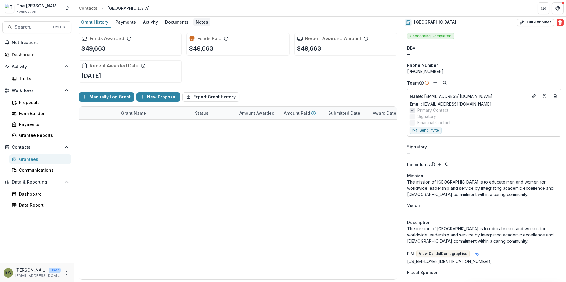
click at [197, 22] on div "Notes" at bounding box center [201, 22] width 17 height 9
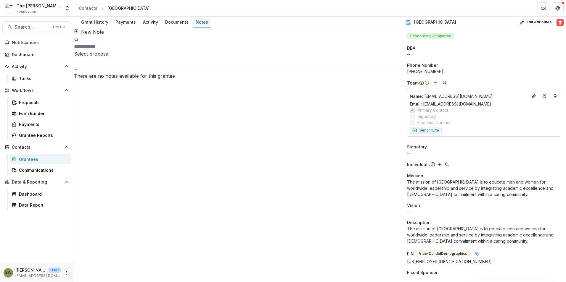
click at [203, 24] on div "Notes" at bounding box center [201, 22] width 17 height 9
click at [78, 33] on rect "button" at bounding box center [76, 31] width 3 height 3
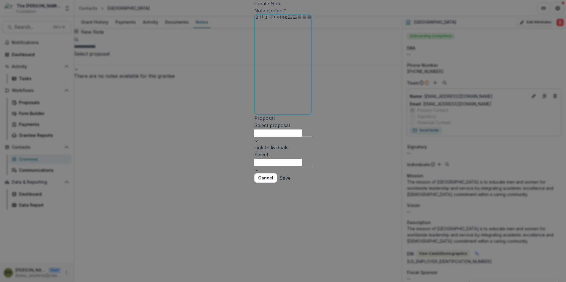
click at [257, 78] on div at bounding box center [283, 67] width 52 height 89
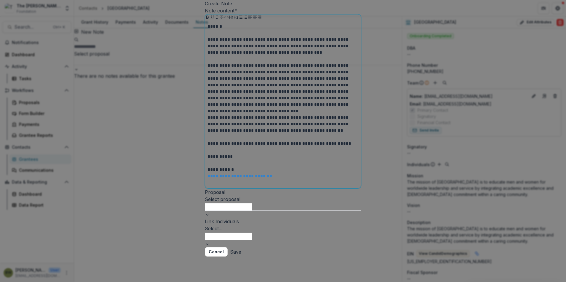
click at [312, 108] on p "**********" at bounding box center [282, 85] width 151 height 46
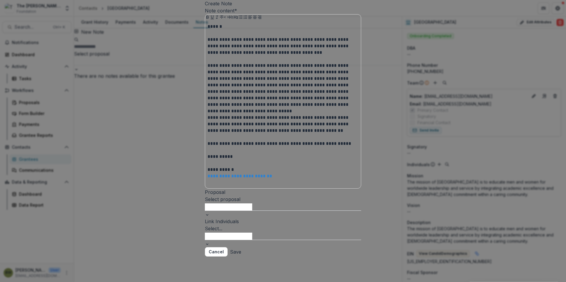
click at [241, 254] on button "Save" at bounding box center [235, 251] width 11 height 9
